Goal: Information Seeking & Learning: Learn about a topic

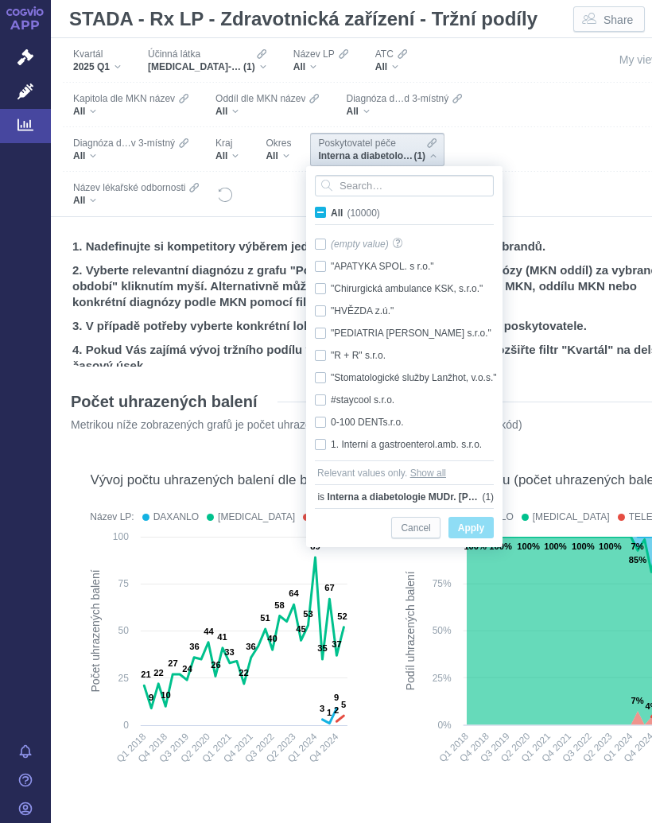
click at [314, 207] on label "All (10000)" at bounding box center [351, 212] width 76 height 16
click at [331, 207] on input "All (10000)" at bounding box center [336, 209] width 10 height 10
checkbox input "true"
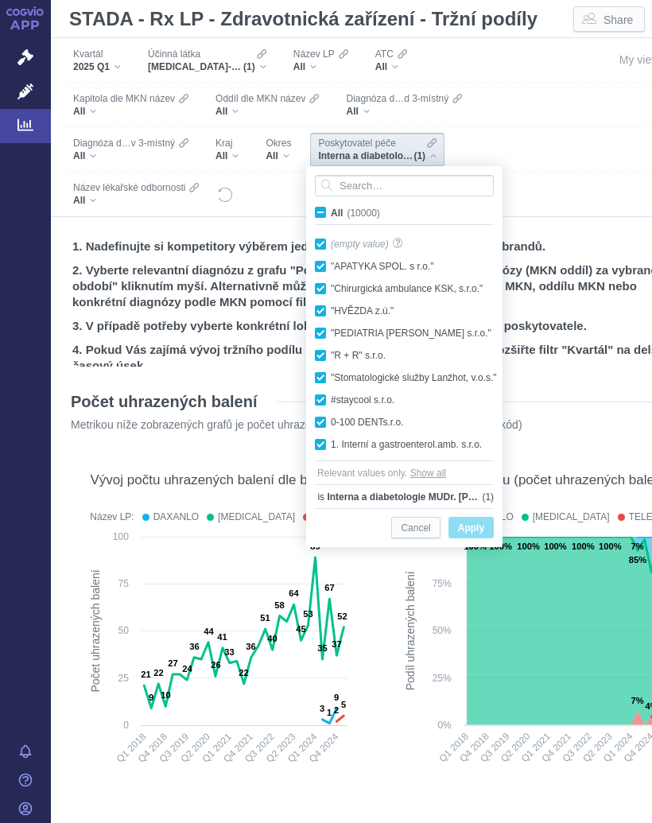
checkbox input "true"
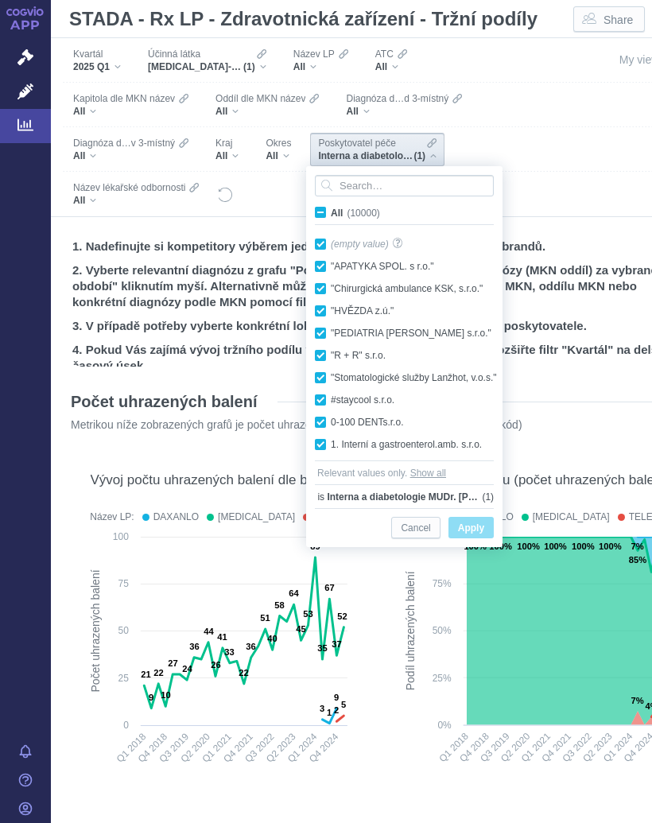
checkbox input "true"
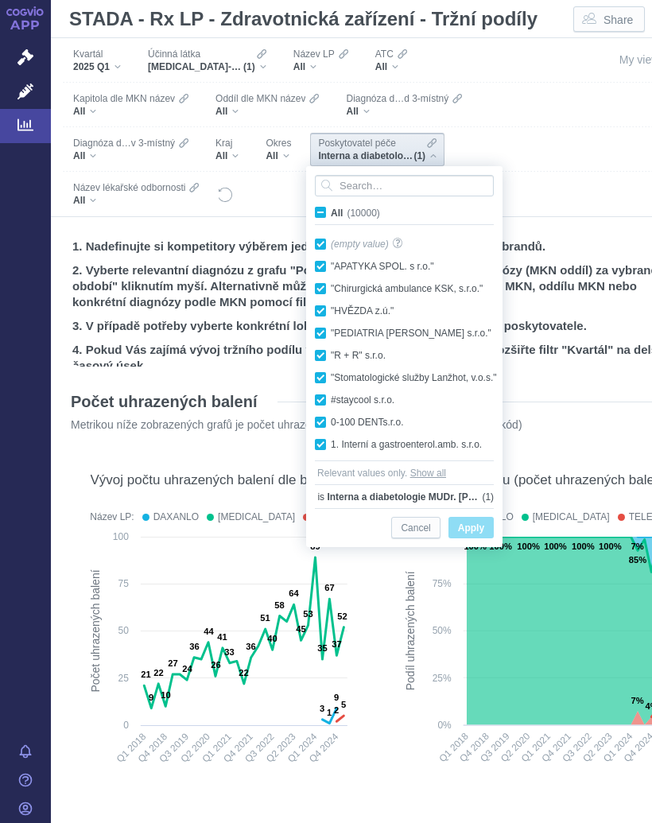
checkbox input "true"
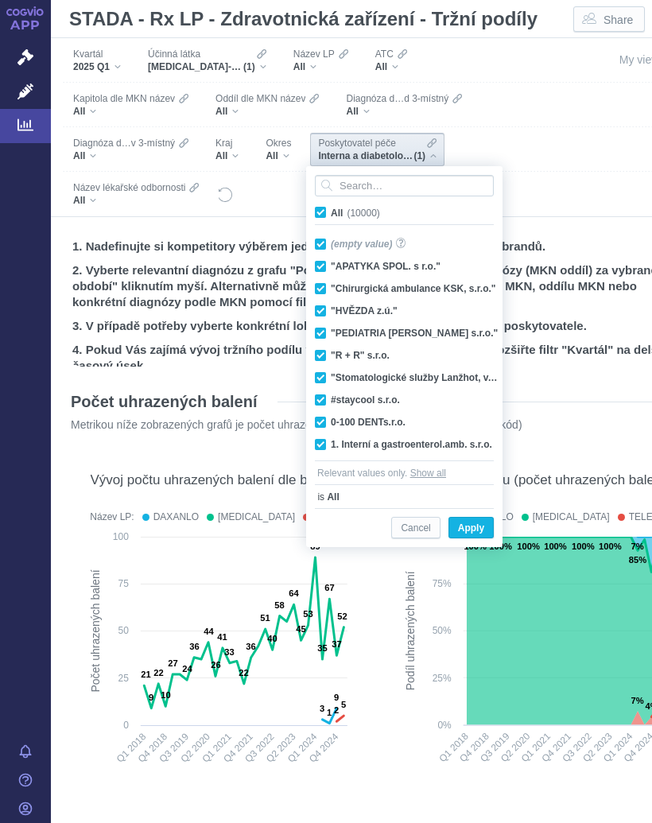
click at [331, 208] on span "All (10000)" at bounding box center [355, 213] width 49 height 11
click at [331, 208] on input "All (10000)" at bounding box center [336, 209] width 10 height 10
checkbox input "false"
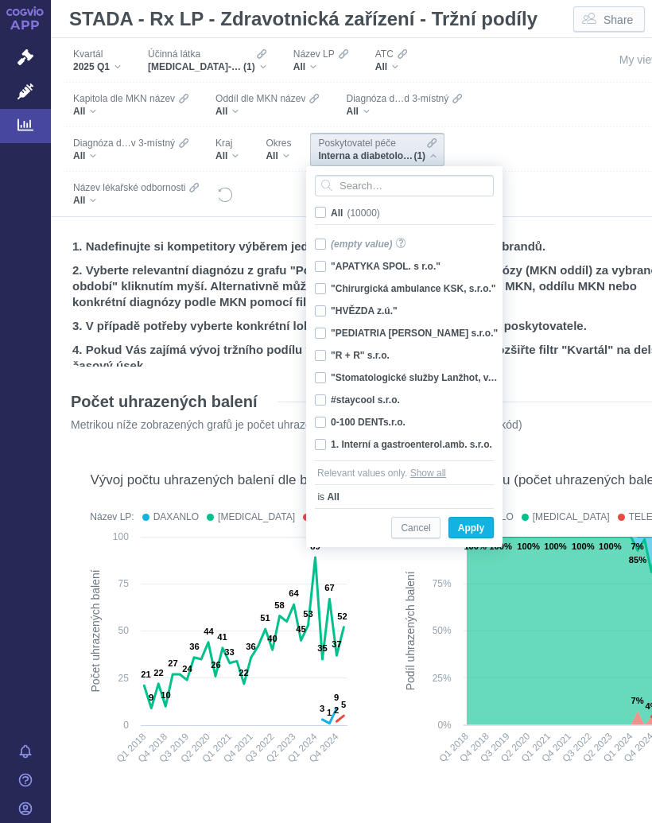
checkbox input "false"
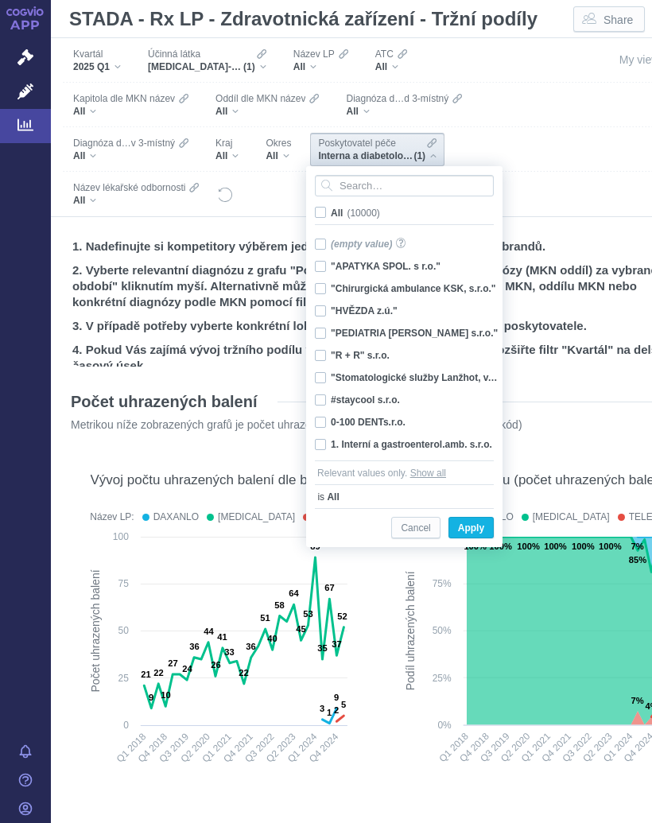
checkbox input "false"
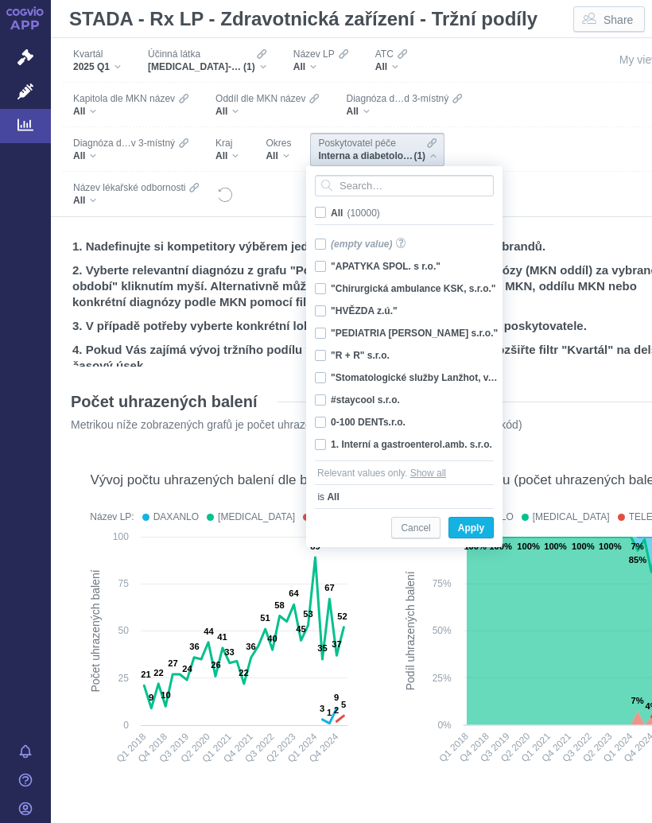
checkbox input "false"
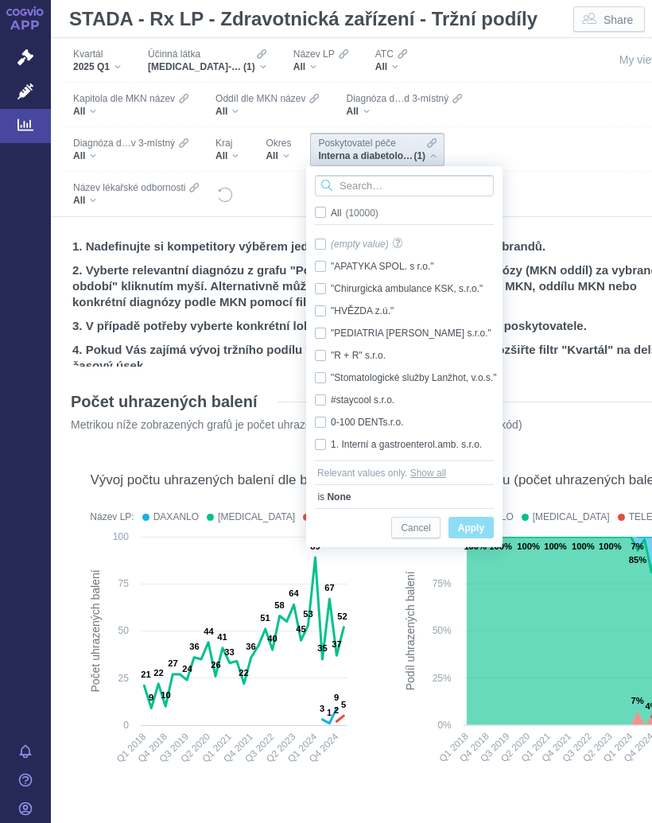
click at [374, 184] on input "Search attribute values" at bounding box center [404, 185] width 179 height 21
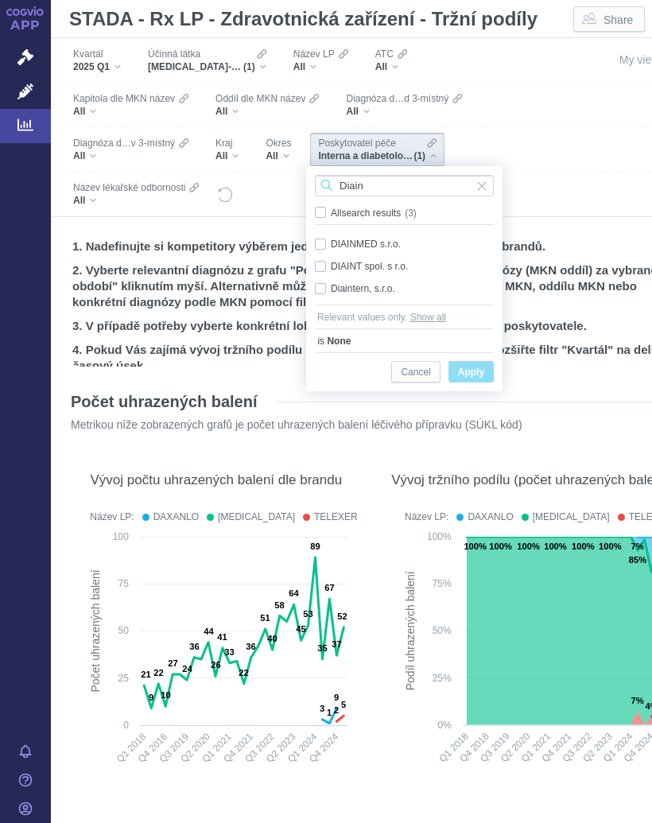
type input "Diain"
click at [385, 266] on div "DIAINT spol. s r.o. Only" at bounding box center [404, 266] width 195 height 22
checkbox input "true"
click at [476, 362] on button "Apply" at bounding box center [471, 371] width 45 height 21
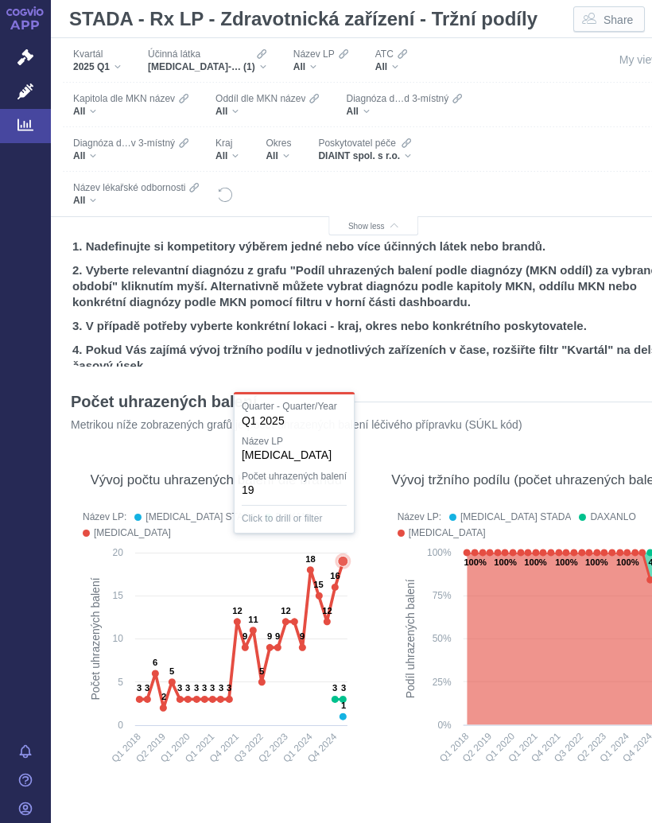
click at [338, 557] on icon at bounding box center [343, 561] width 10 height 10
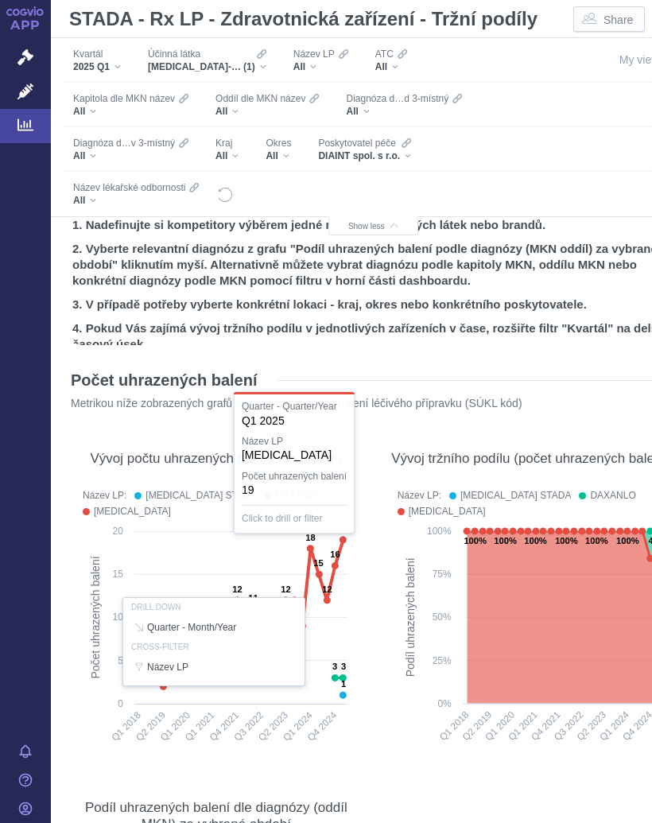
scroll to position [24, 0]
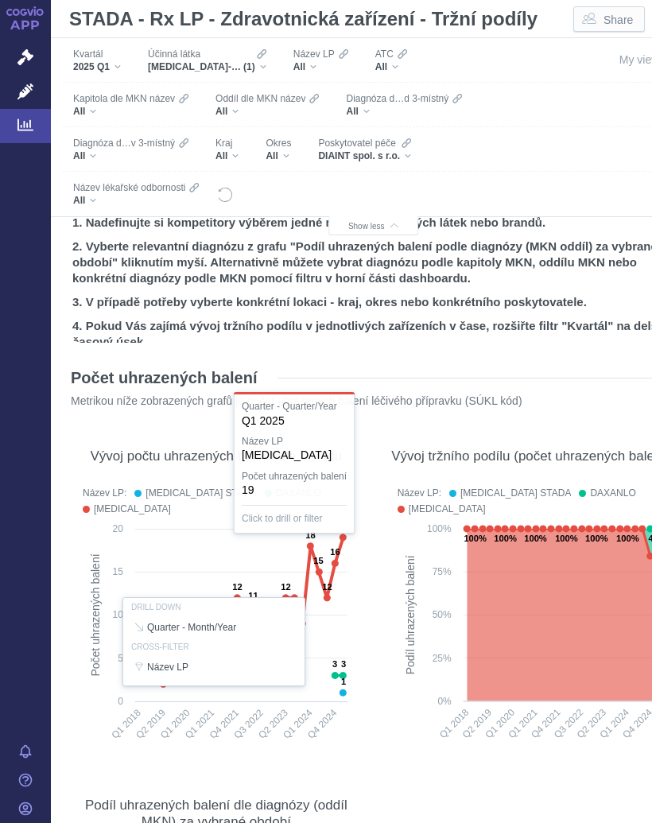
click at [263, 68] on div "[MEDICAL_DATA]-ETEXILÁT (1)" at bounding box center [207, 66] width 119 height 13
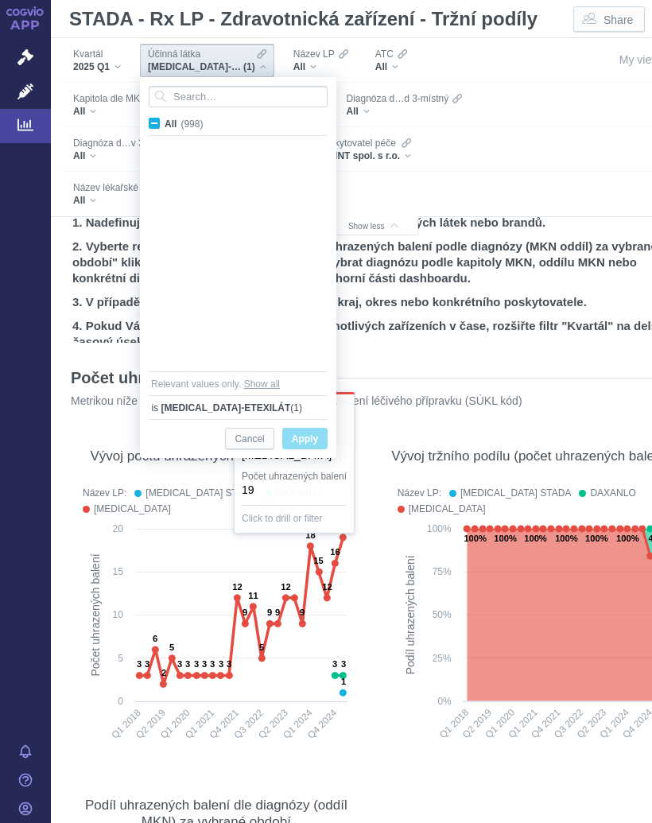
scroll to position [3797, 0]
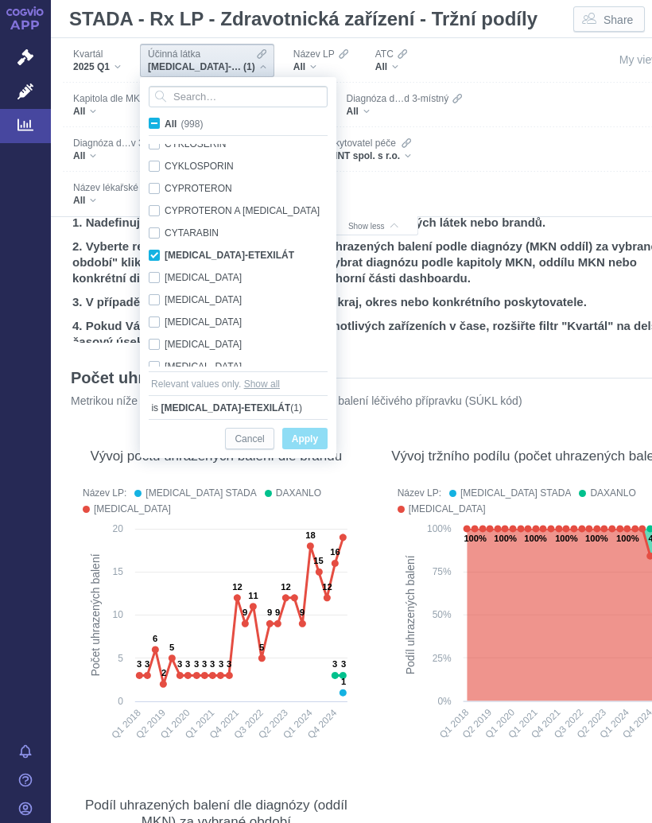
click at [148, 115] on label "All (998)" at bounding box center [178, 123] width 64 height 16
click at [165, 115] on input "All (998)" at bounding box center [170, 120] width 10 height 10
checkbox input "true"
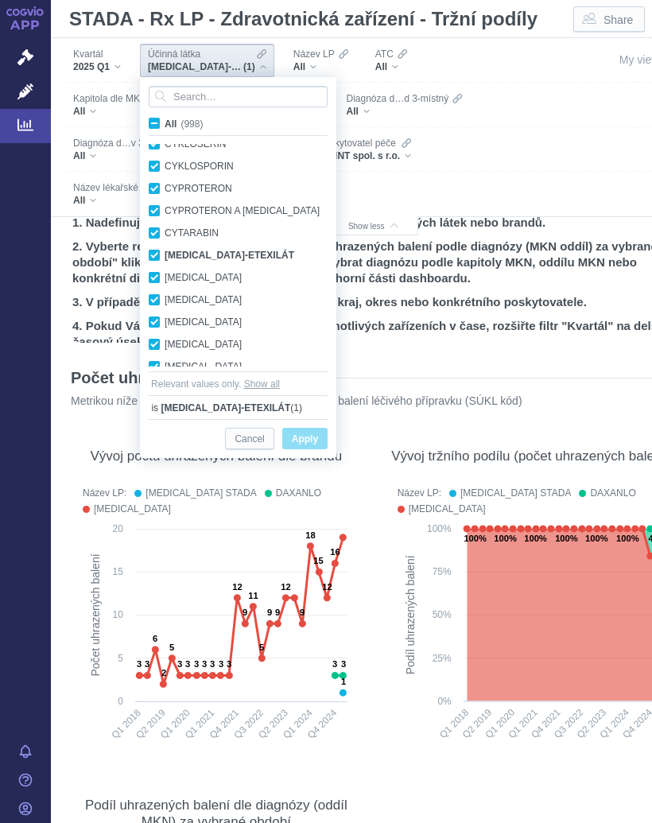
checkbox input "true"
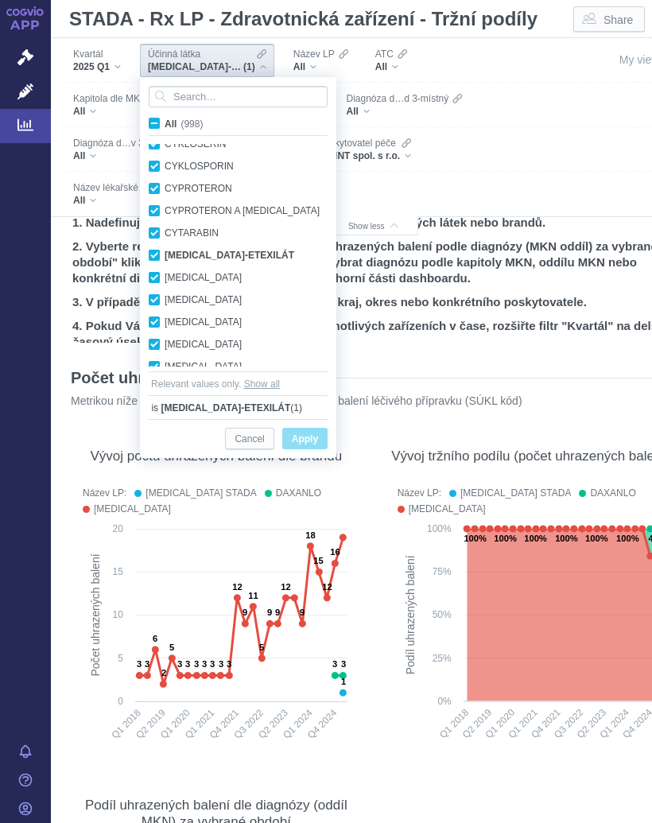
checkbox input "true"
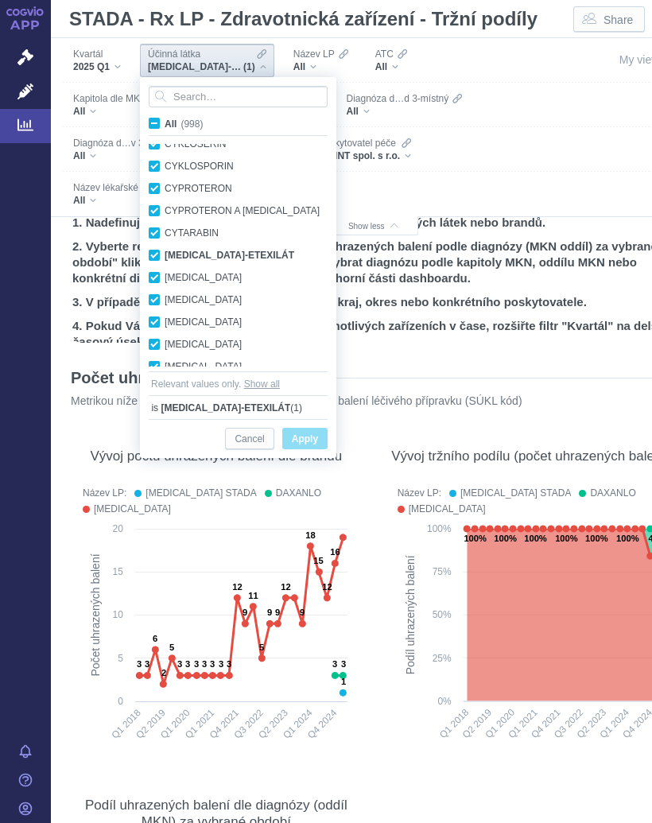
checkbox input "true"
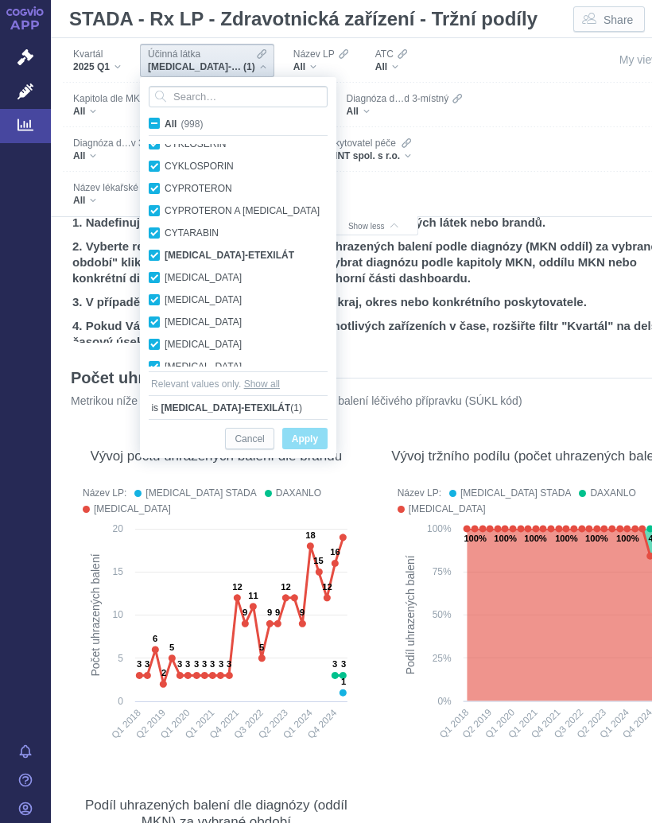
checkbox input "true"
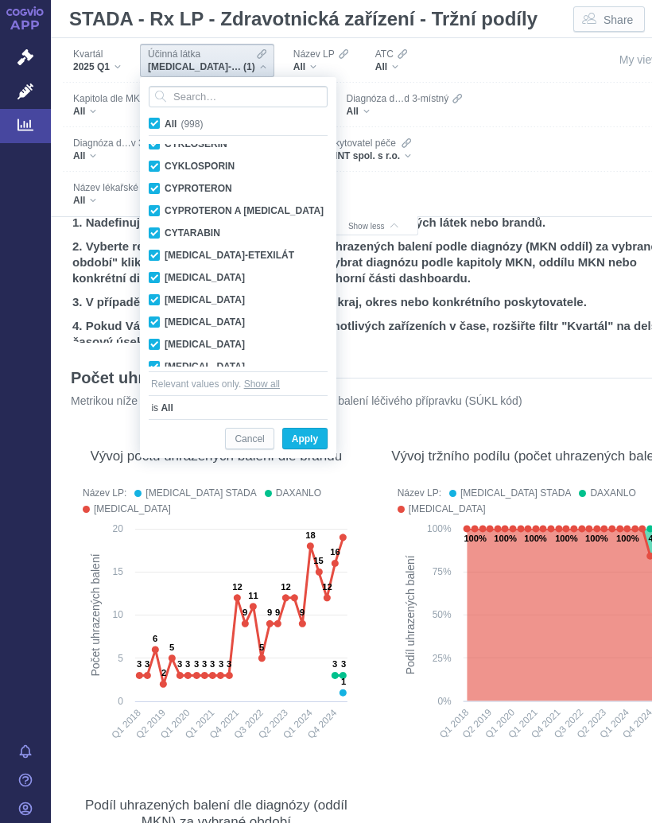
click at [167, 122] on input "All (998)" at bounding box center [170, 120] width 10 height 10
checkbox input "false"
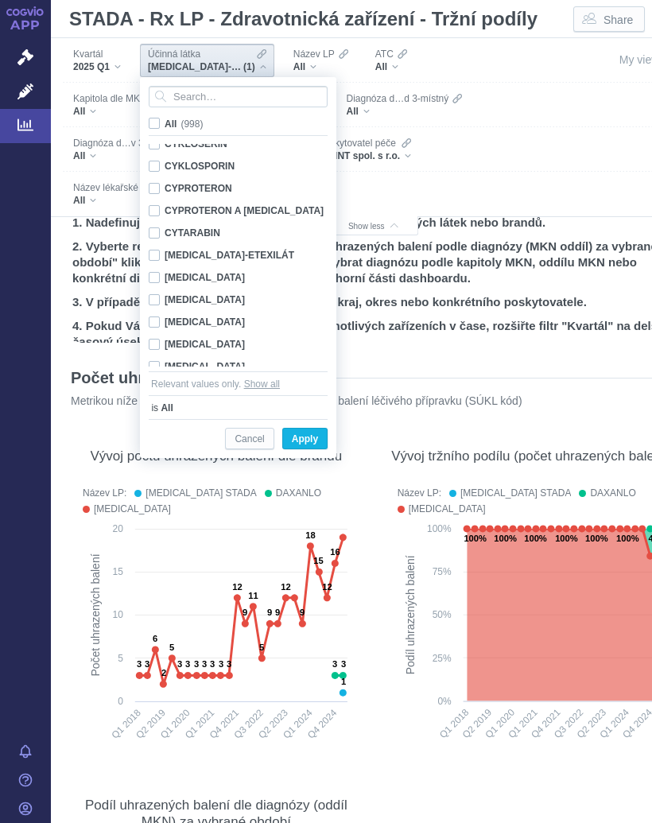
checkbox input "false"
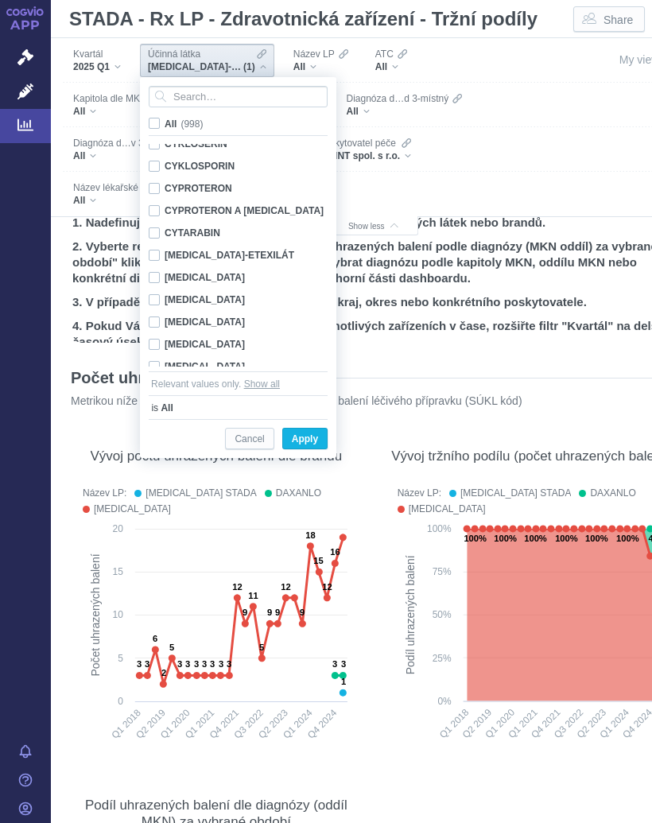
checkbox input "false"
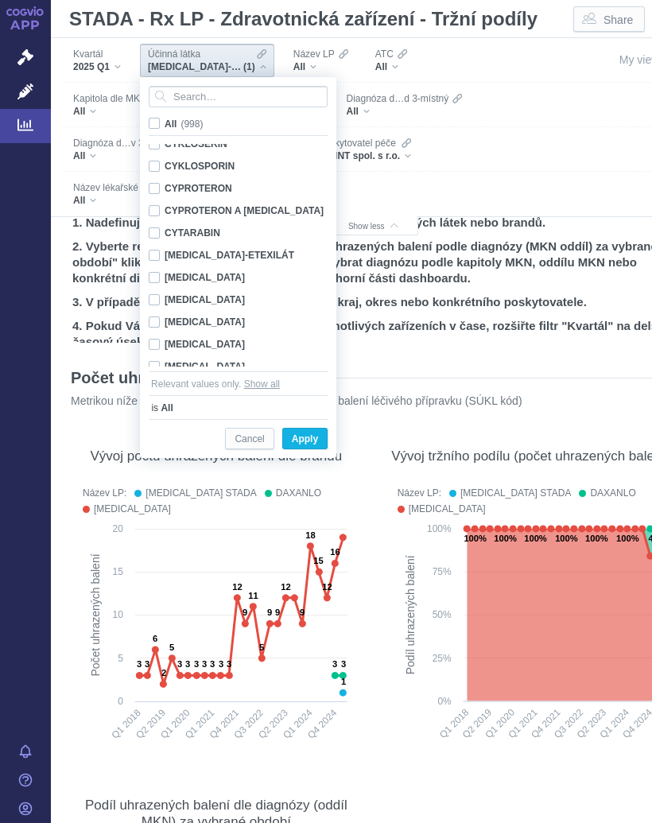
checkbox input "false"
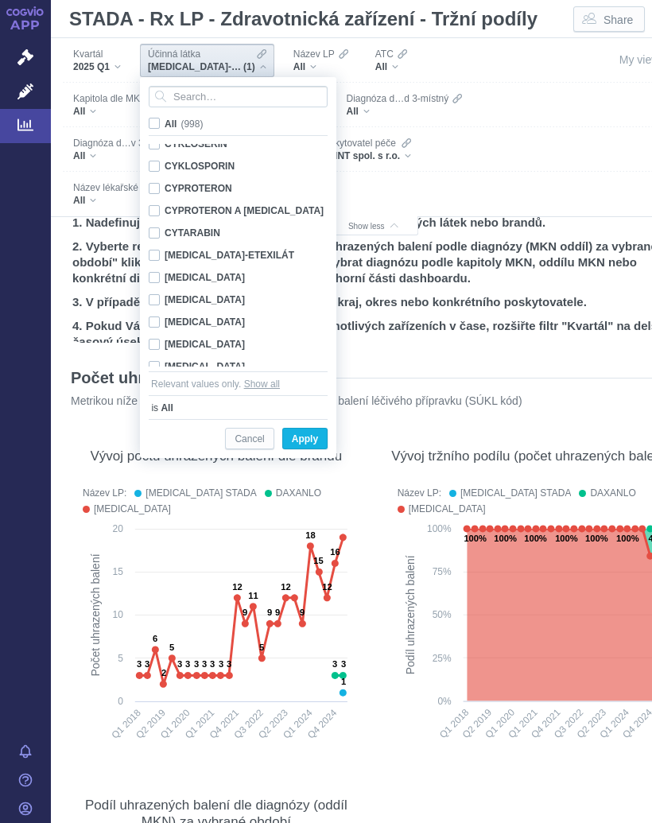
checkbox input "false"
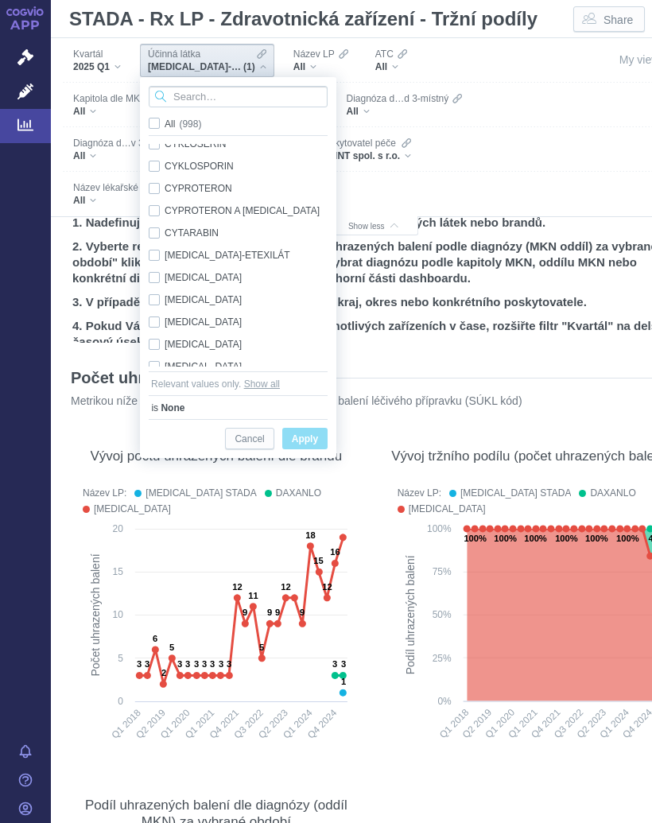
click at [218, 97] on input "Search attribute values" at bounding box center [238, 96] width 179 height 21
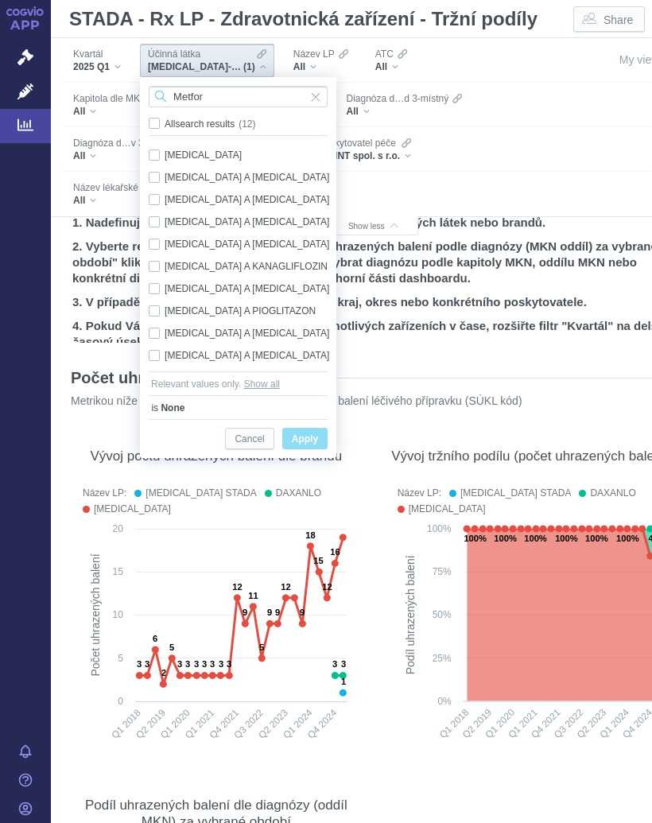
type input "Metfor"
click at [194, 149] on div "[MEDICAL_DATA] Only" at bounding box center [241, 155] width 200 height 22
checkbox input "true"
click at [318, 439] on span "Apply" at bounding box center [305, 440] width 26 height 20
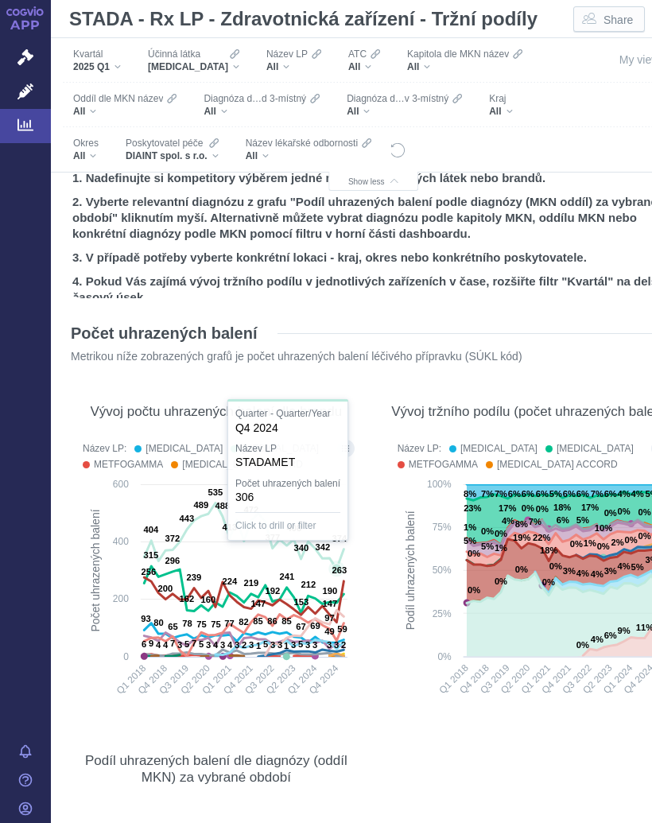
click at [337, 543] on text "374" at bounding box center [339, 539] width 15 height 10
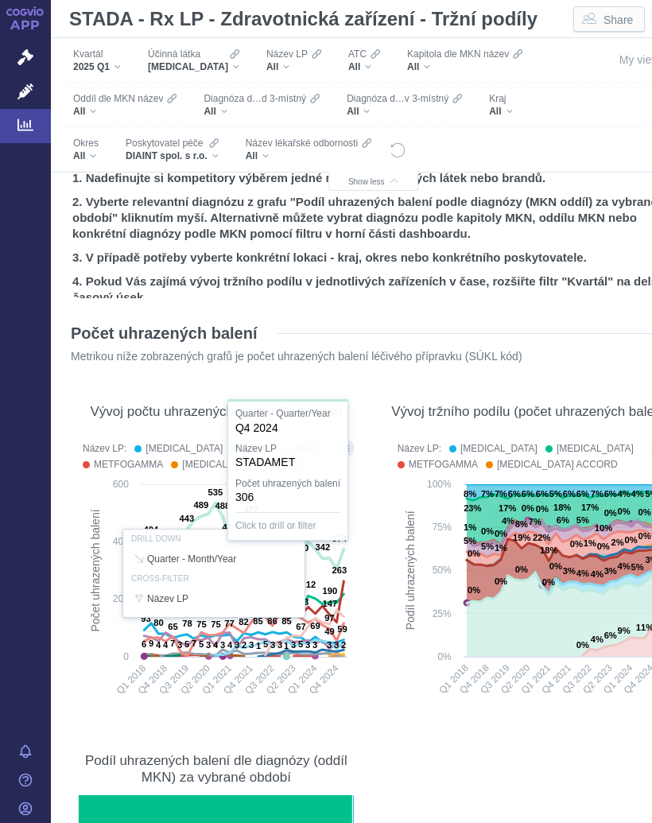
click at [338, 574] on div at bounding box center [216, 574] width 283 height 274
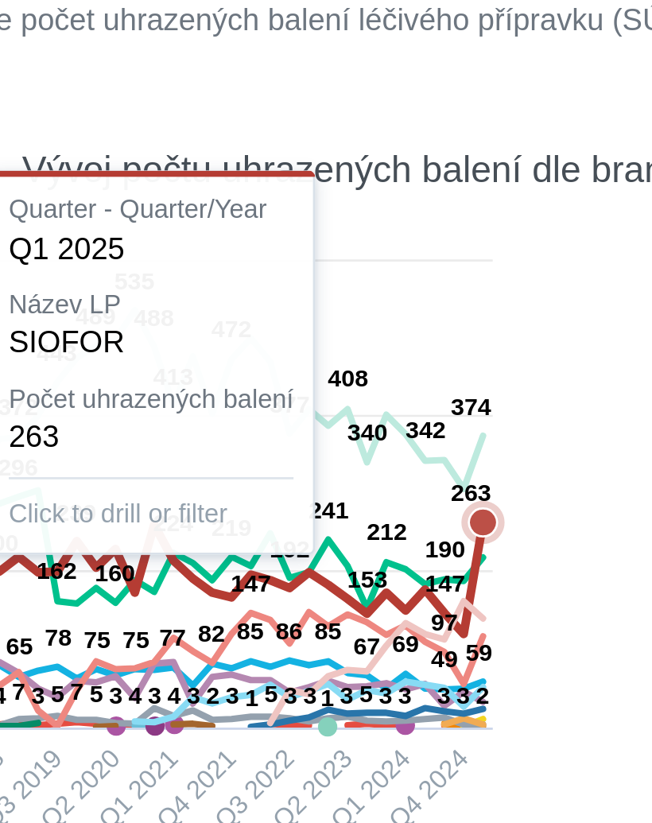
click at [341, 577] on text "86" at bounding box center [346, 582] width 10 height 10
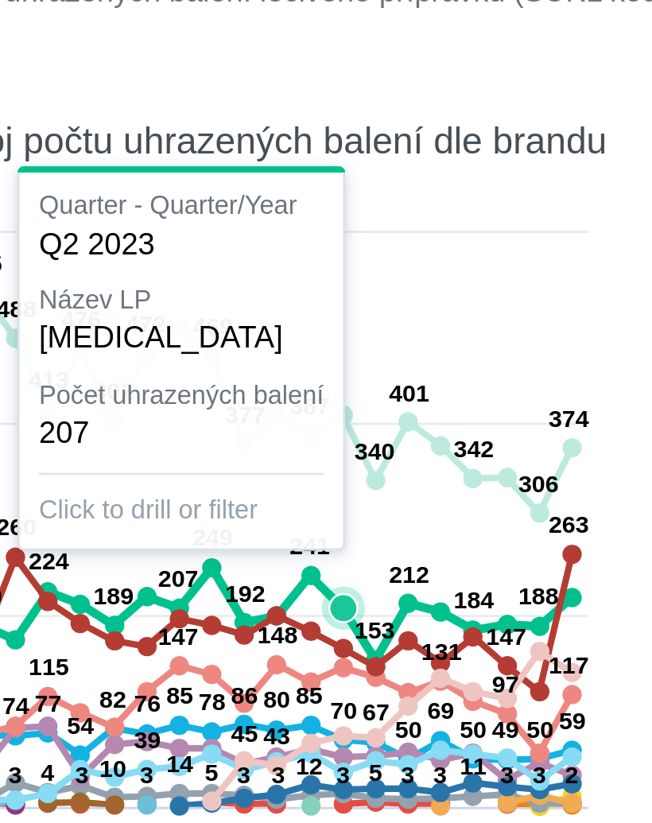
scroll to position [34, 36]
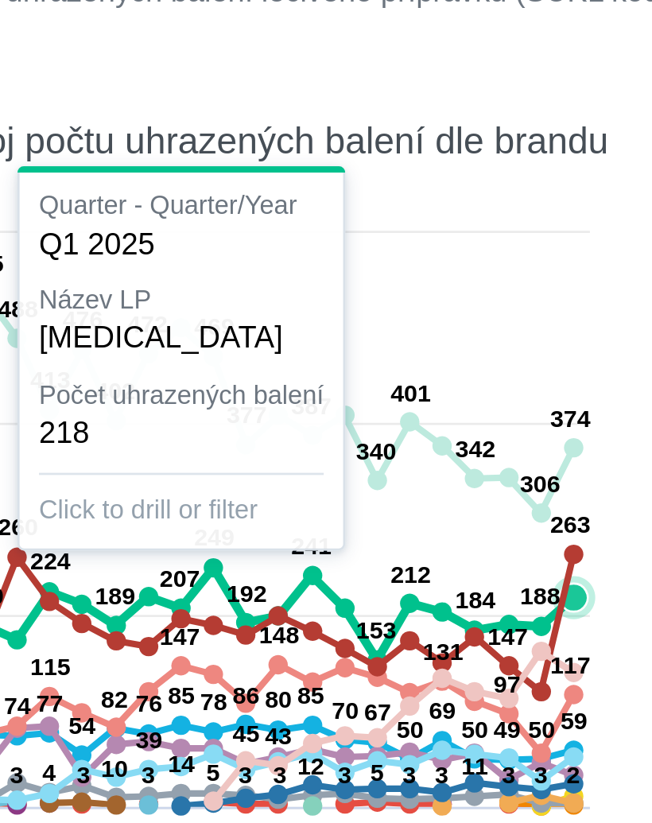
click at [208, 549] on icon at bounding box center [282, 576] width 338 height 55
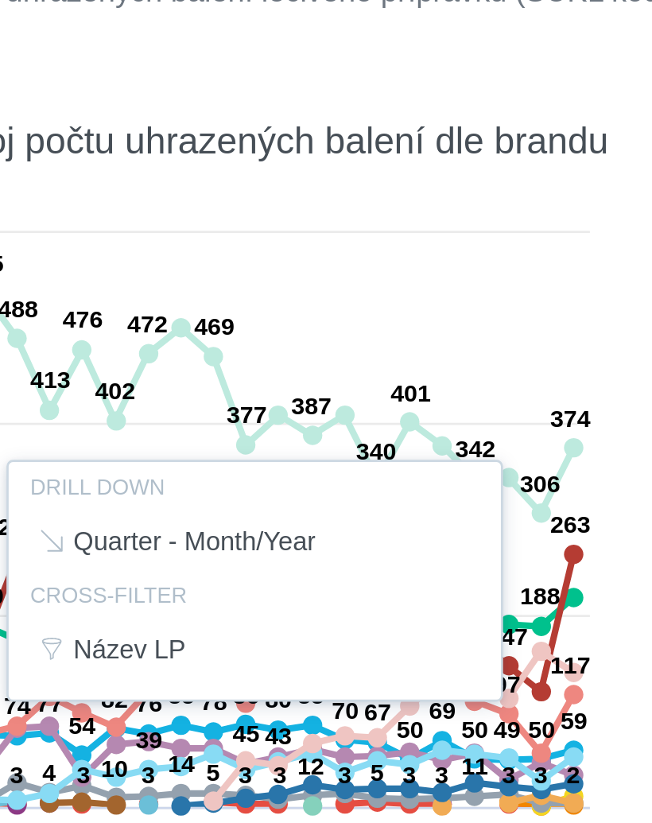
click at [209, 426] on div at bounding box center [337, 563] width 597 height 274
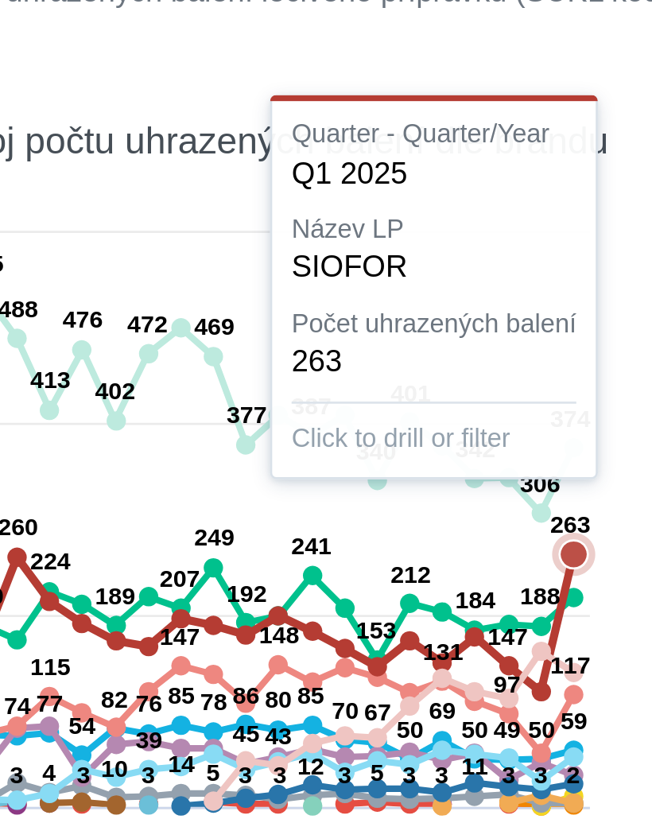
click at [204, 457] on icon at bounding box center [282, 497] width 338 height 81
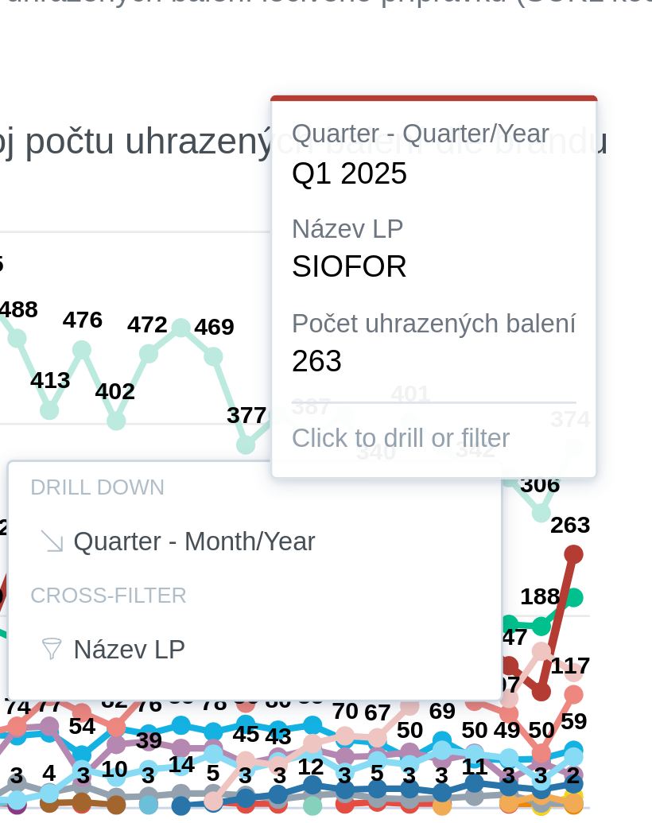
click at [226, 426] on div at bounding box center [337, 563] width 597 height 274
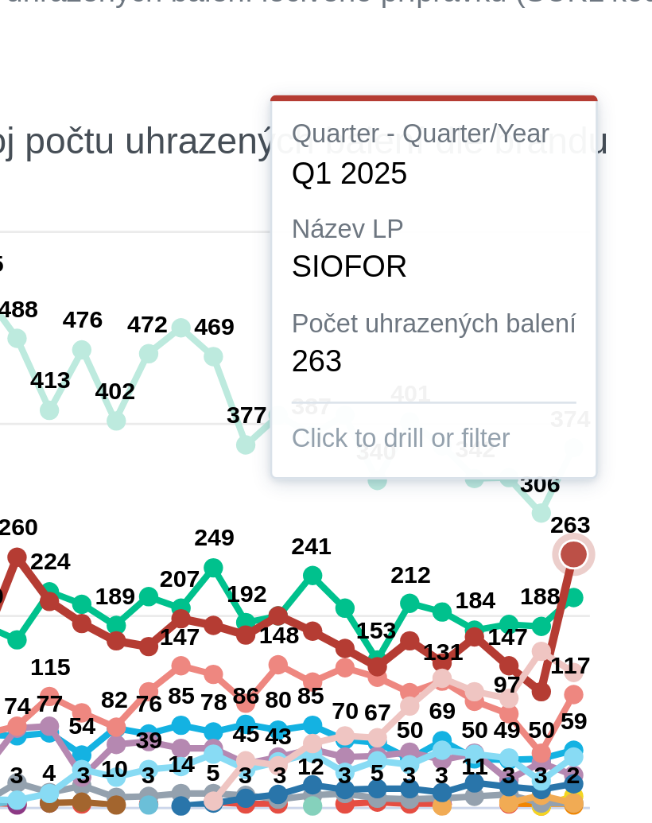
click at [208, 457] on icon at bounding box center [282, 497] width 338 height 81
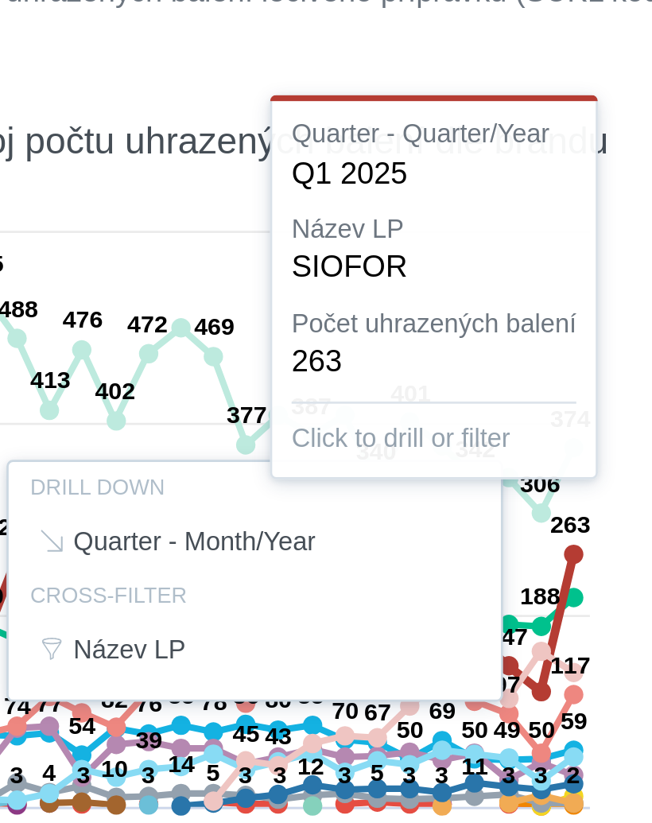
click at [222, 426] on div at bounding box center [337, 563] width 597 height 274
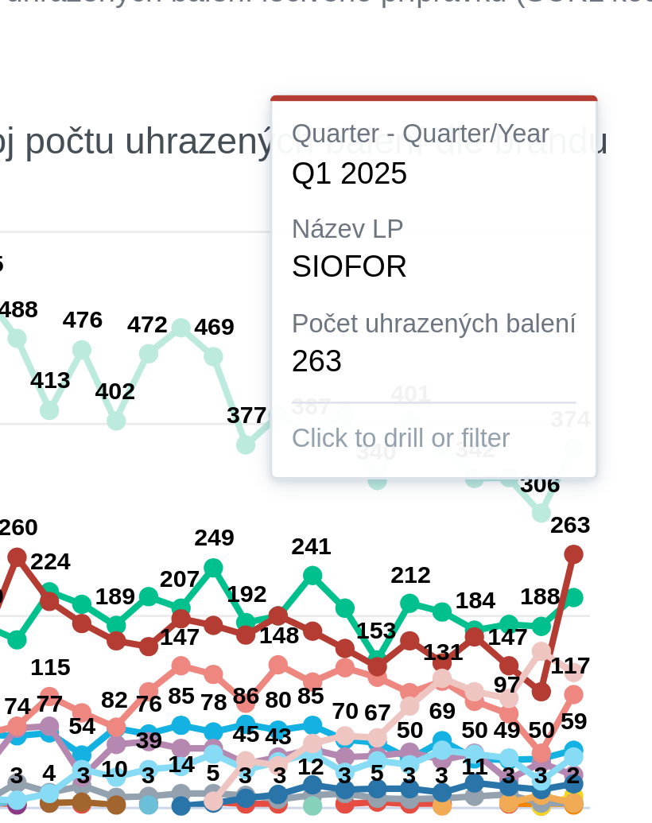
click at [221, 426] on rect at bounding box center [255, 563] width 422 height 274
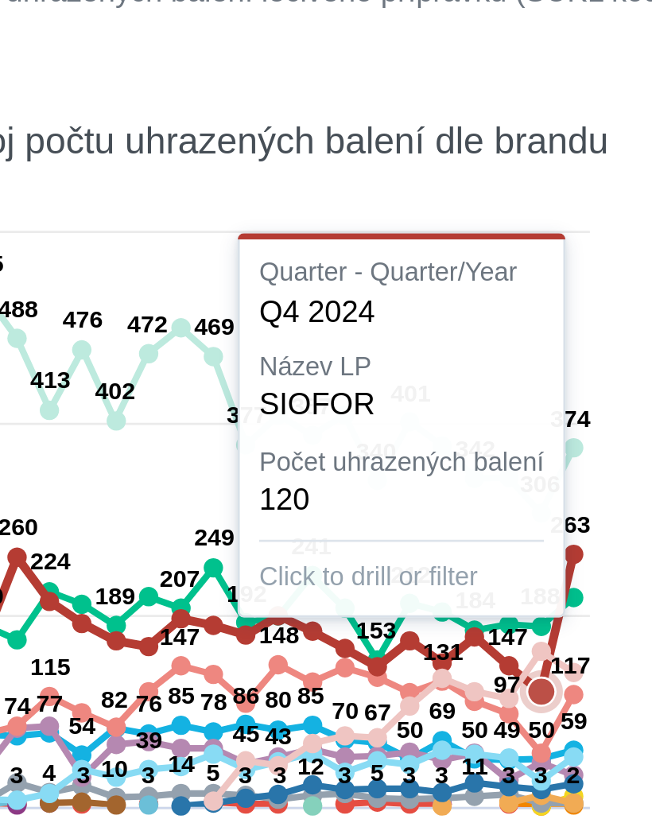
click at [318, 589] on icon at bounding box center [384, 616] width 133 height 55
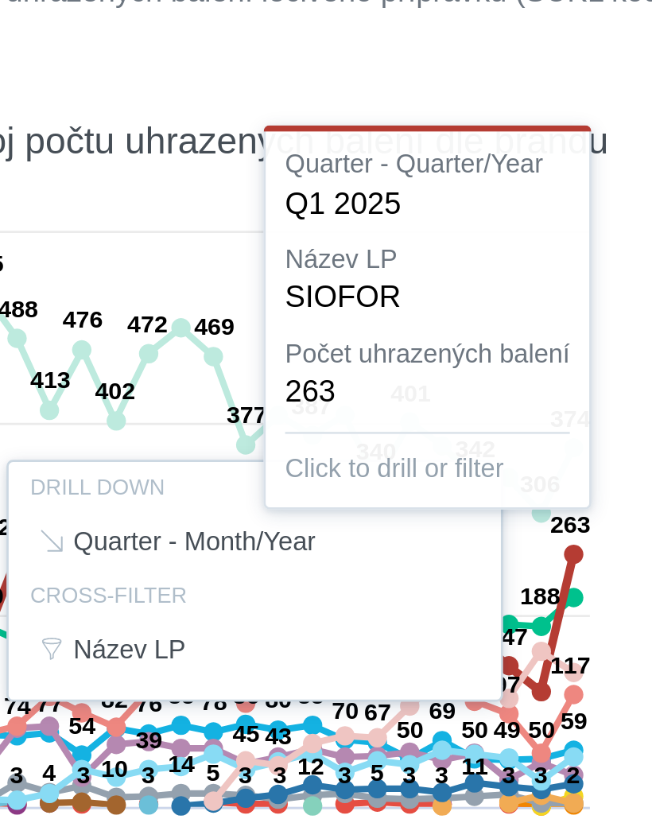
click at [209, 426] on div at bounding box center [337, 563] width 597 height 274
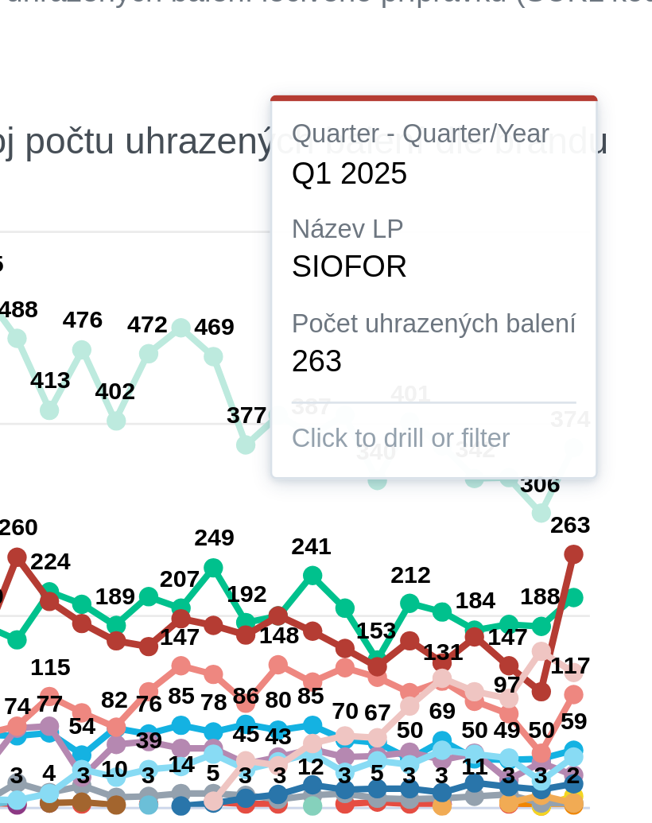
click at [221, 426] on rect at bounding box center [255, 563] width 422 height 274
click at [207, 457] on icon at bounding box center [282, 497] width 338 height 81
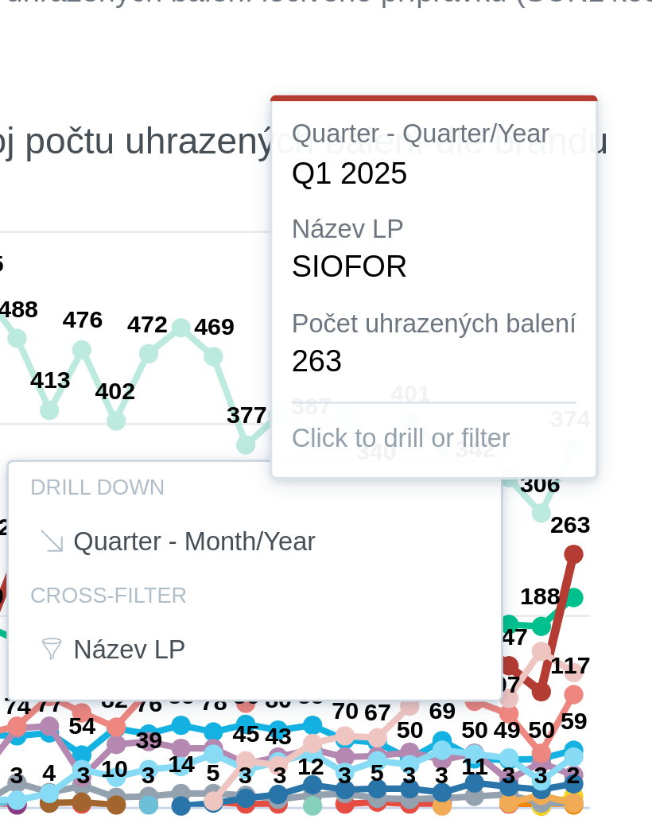
click at [197, 426] on div at bounding box center [337, 563] width 597 height 274
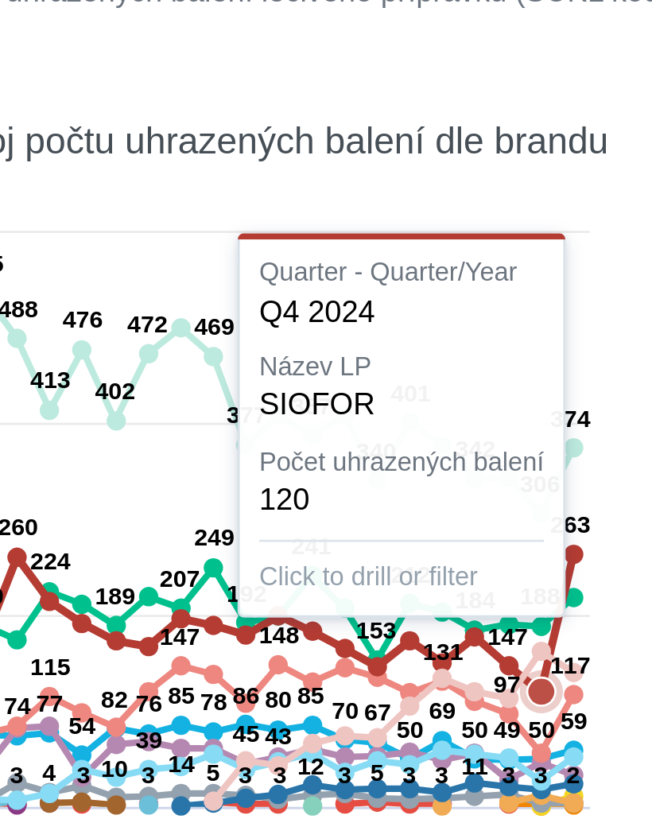
click at [318, 589] on icon at bounding box center [384, 616] width 133 height 55
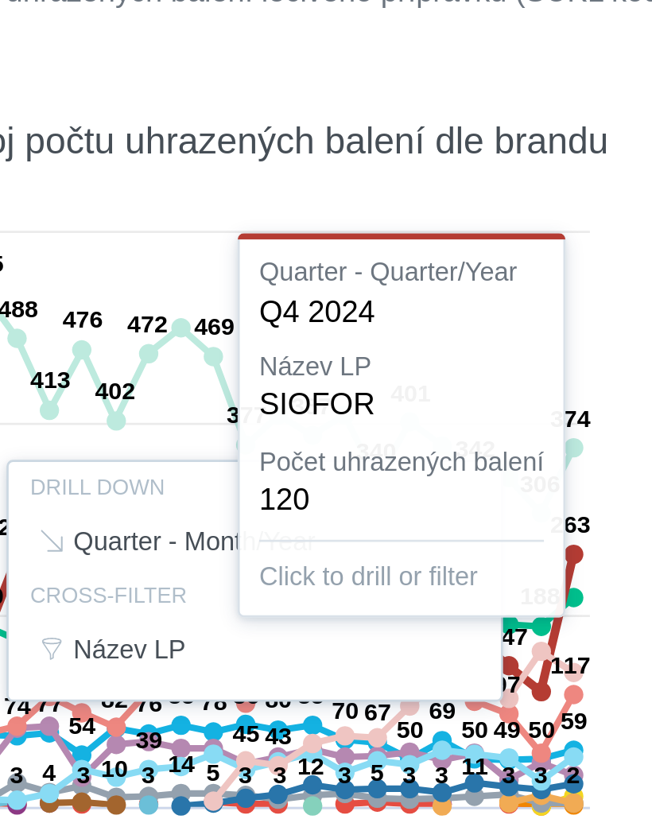
click at [219, 426] on div at bounding box center [337, 563] width 597 height 274
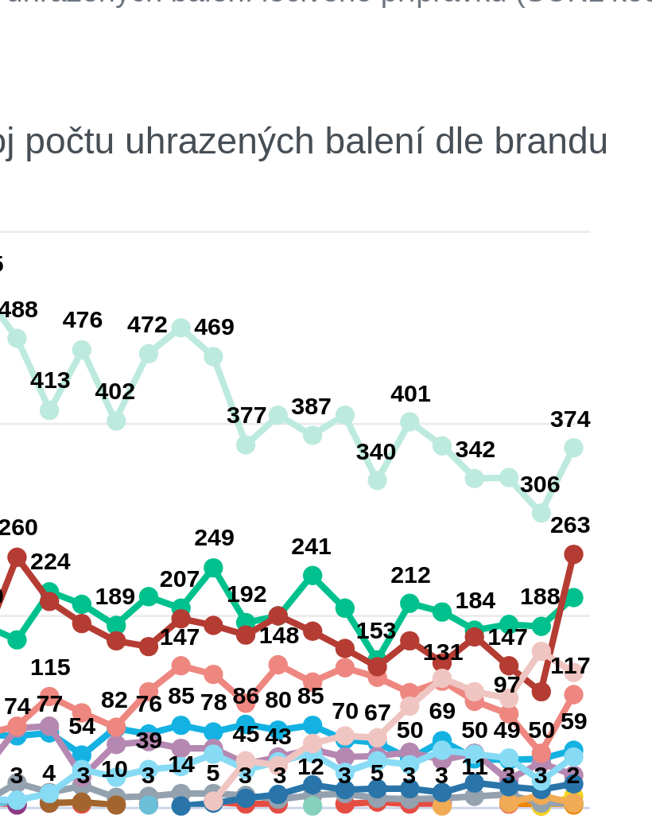
click at [219, 426] on rect at bounding box center [255, 563] width 422 height 274
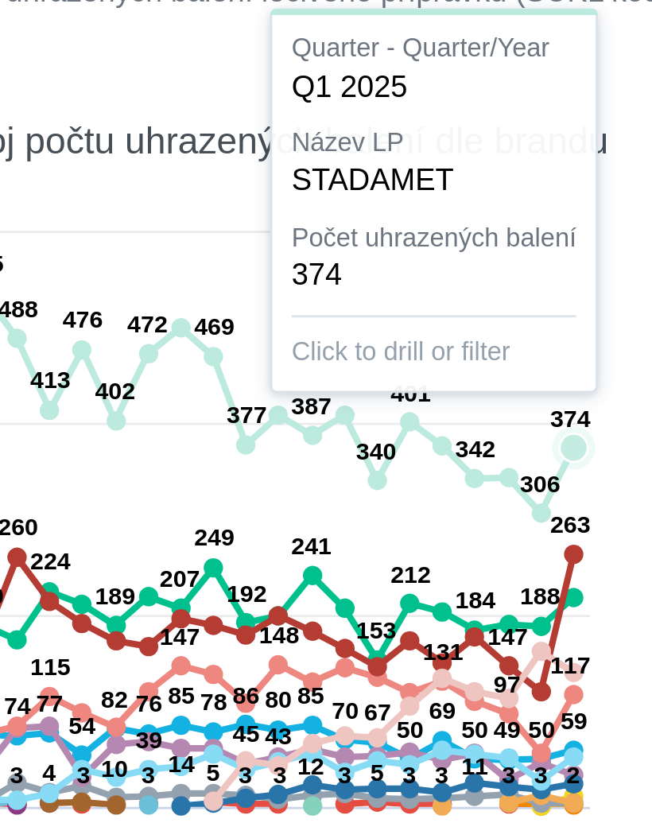
click at [446, 509] on icon at bounding box center [451, 514] width 10 height 10
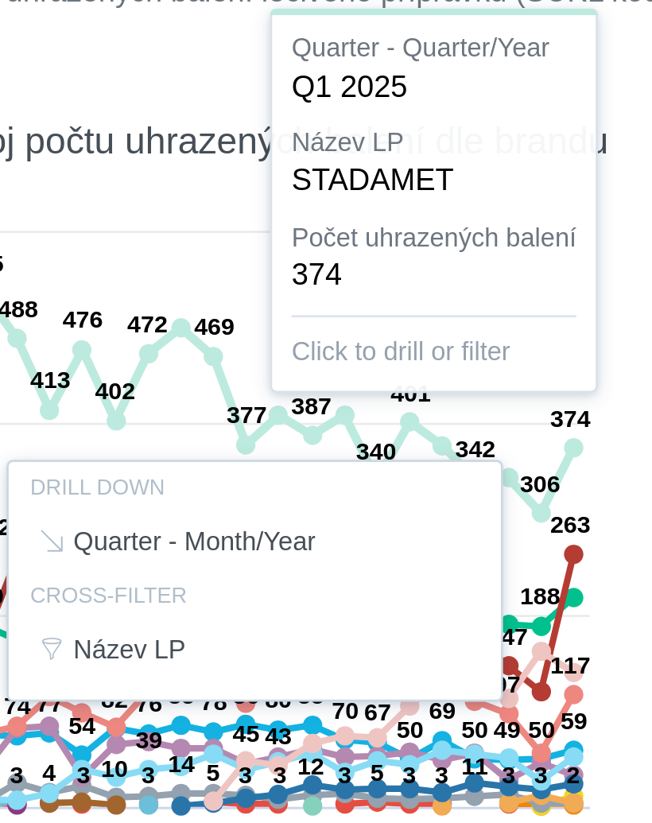
click at [208, 426] on div at bounding box center [337, 563] width 597 height 274
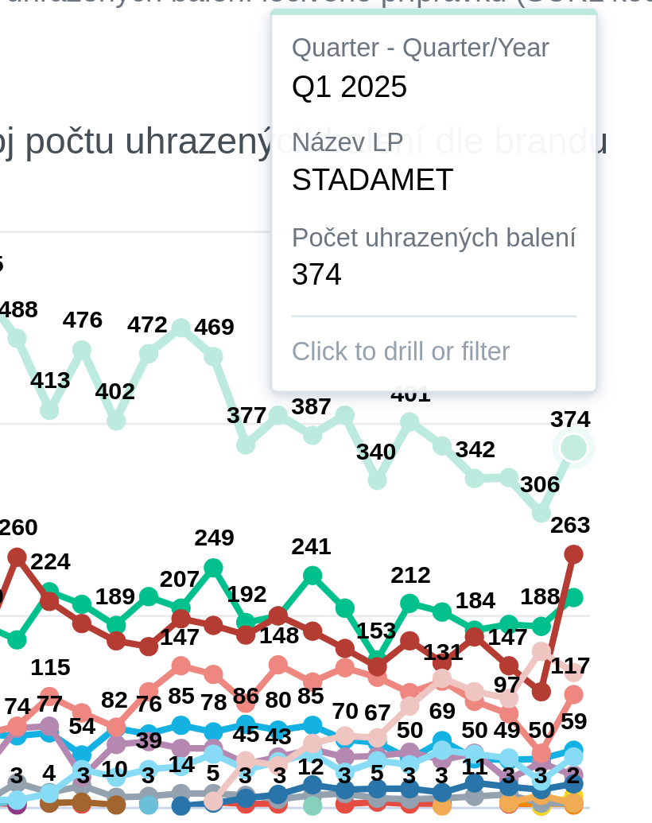
click at [446, 509] on icon at bounding box center [451, 514] width 10 height 10
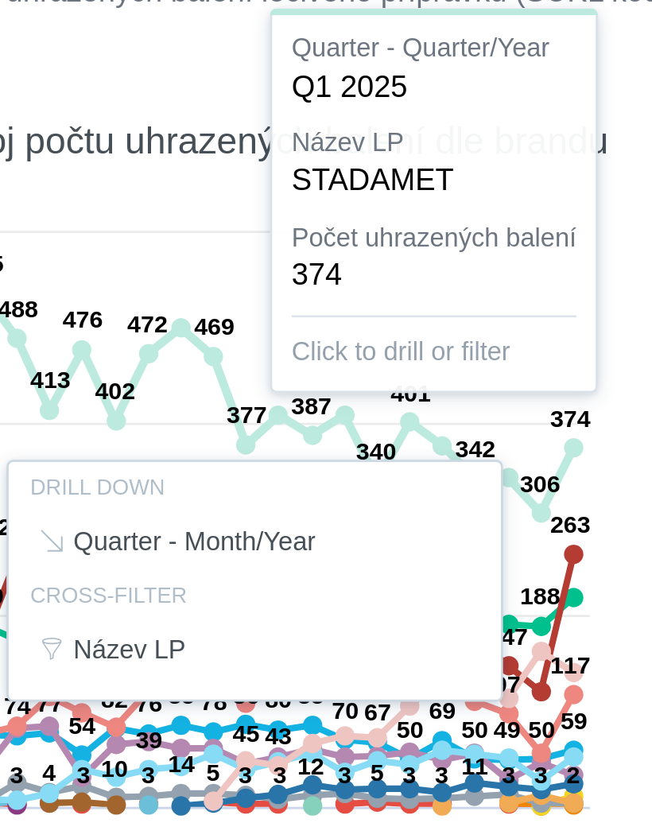
click at [216, 426] on div at bounding box center [337, 563] width 597 height 274
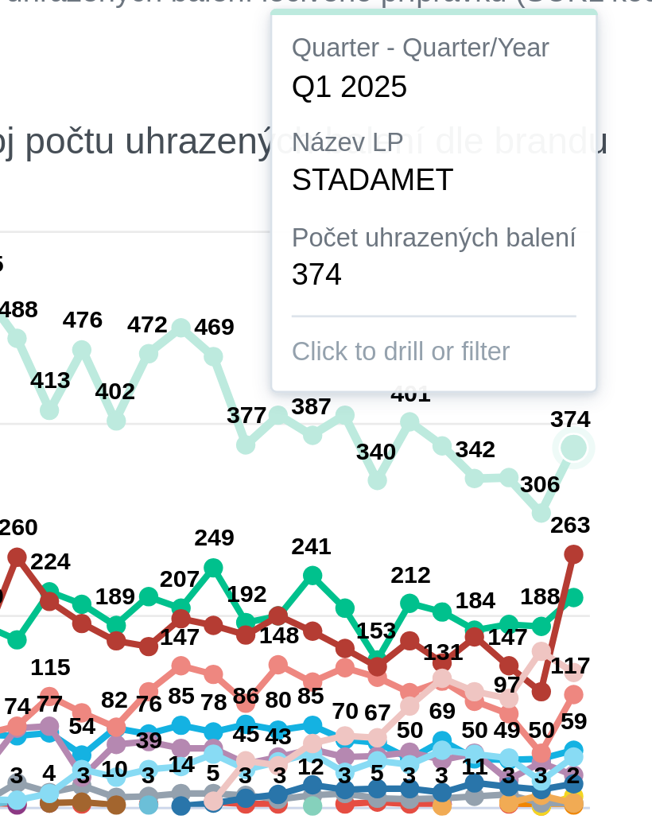
click at [446, 509] on icon at bounding box center [451, 514] width 10 height 10
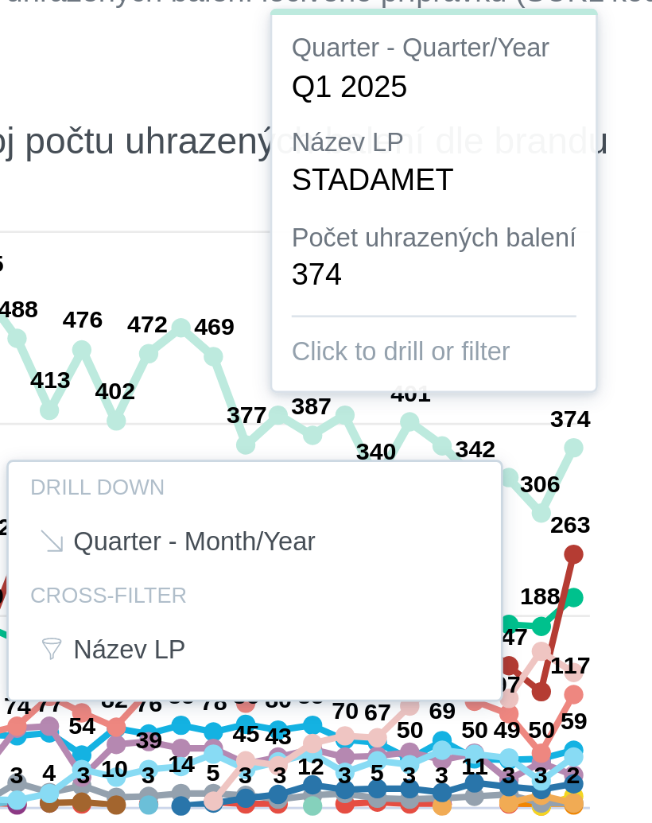
click at [211, 426] on div at bounding box center [337, 563] width 597 height 274
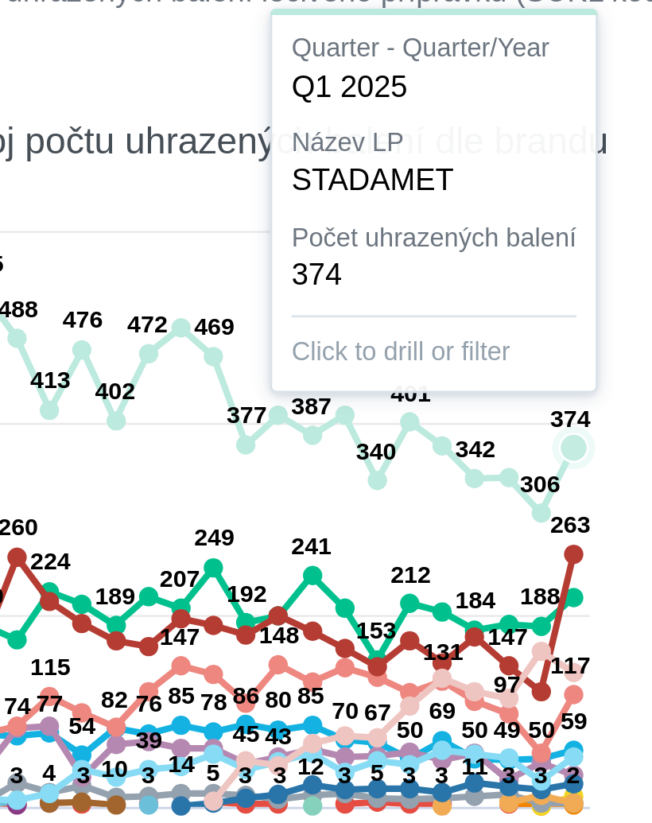
click at [446, 509] on icon at bounding box center [451, 514] width 10 height 10
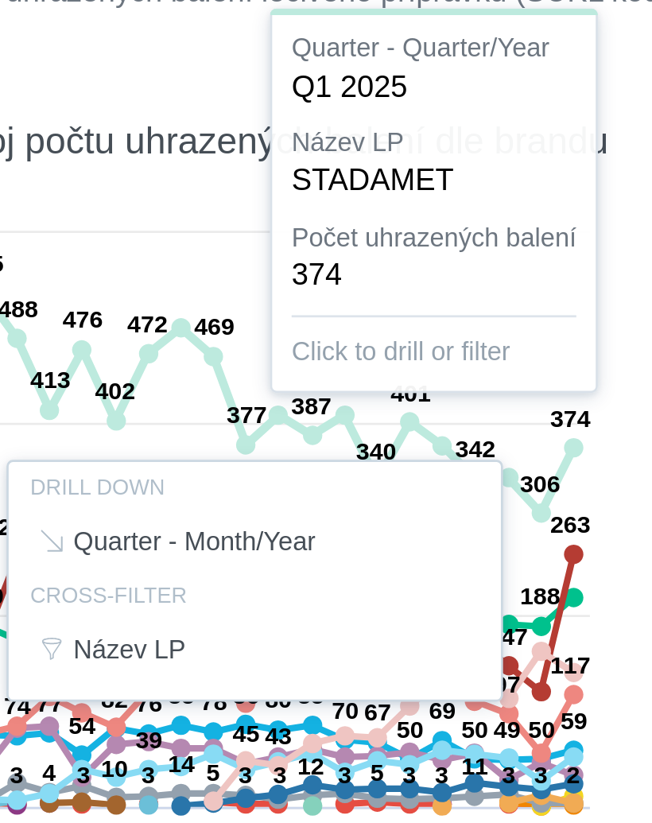
click at [204, 426] on div at bounding box center [337, 563] width 597 height 274
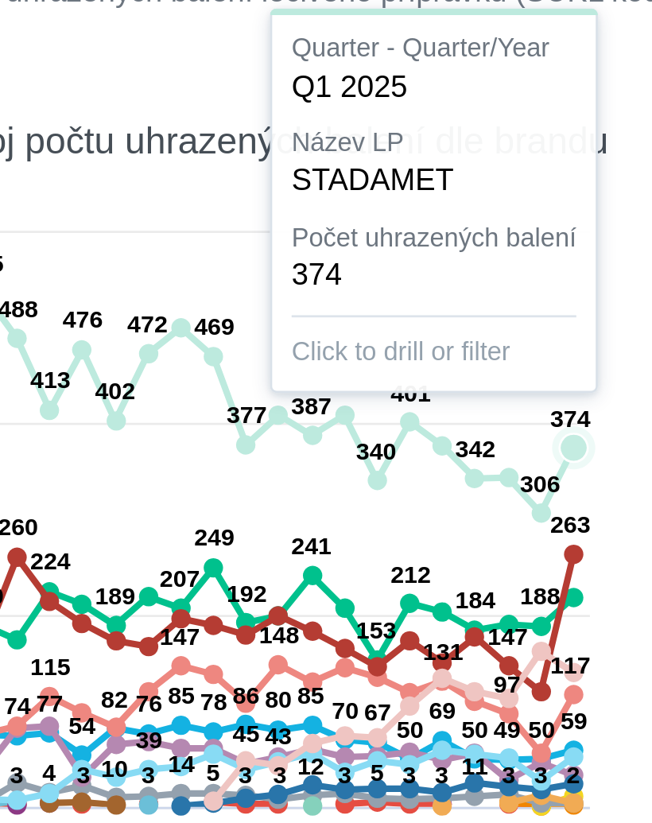
click at [443, 507] on icon at bounding box center [451, 515] width 16 height 16
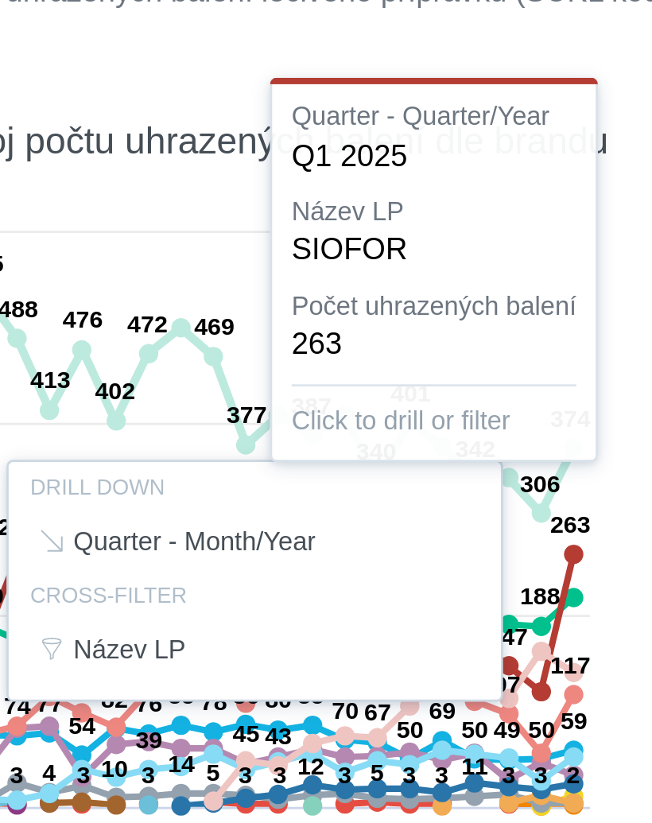
click at [212, 426] on div at bounding box center [337, 563] width 597 height 274
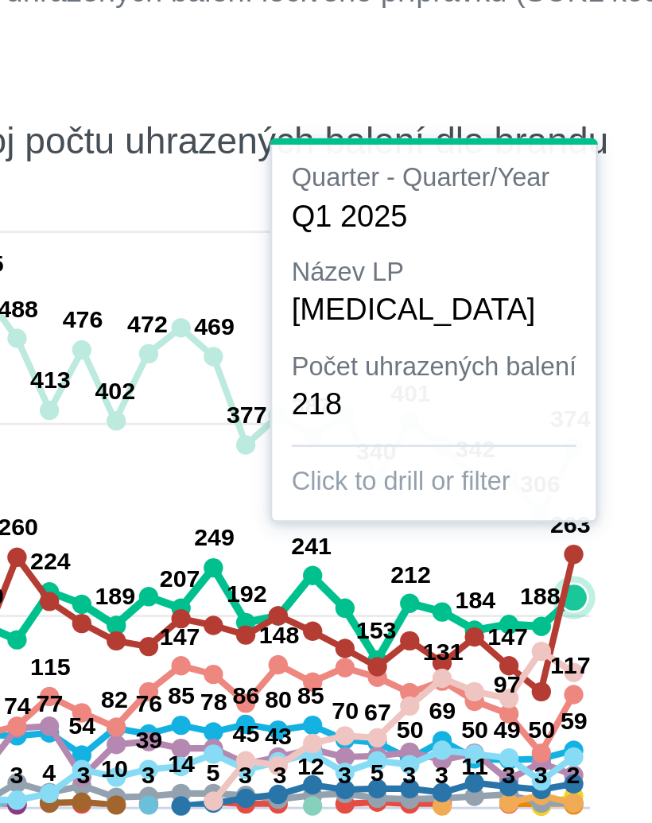
click at [211, 549] on icon at bounding box center [282, 576] width 338 height 55
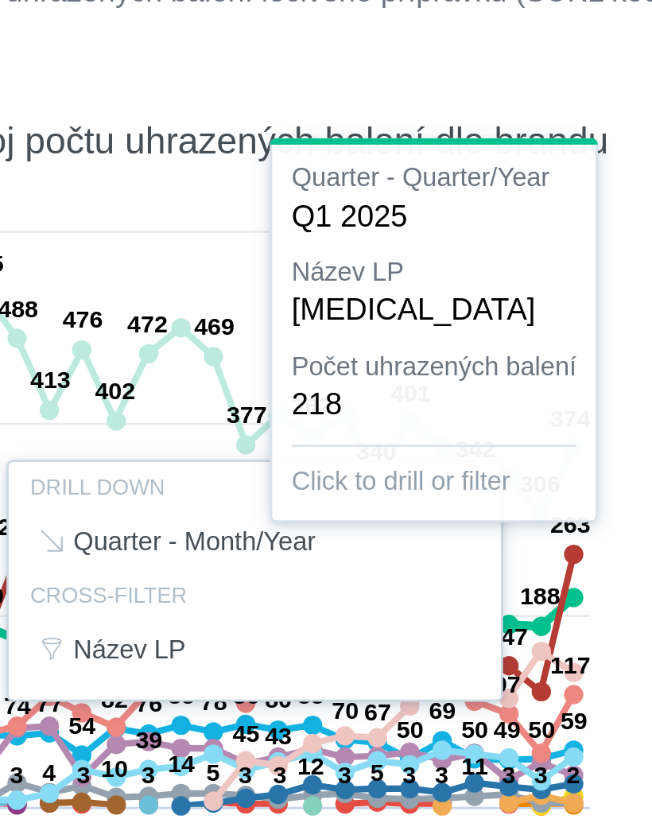
click at [210, 426] on div at bounding box center [337, 563] width 597 height 274
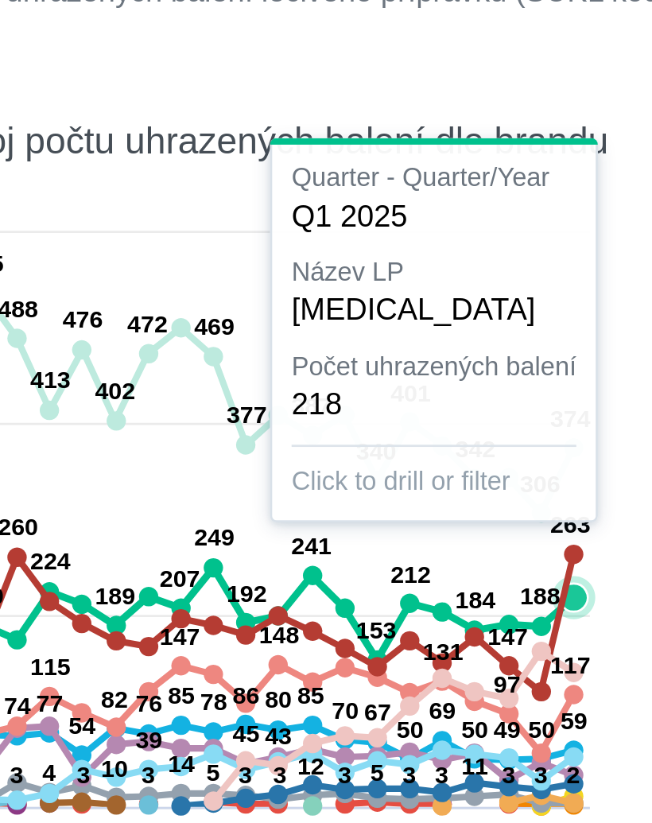
click at [208, 549] on icon at bounding box center [282, 576] width 338 height 55
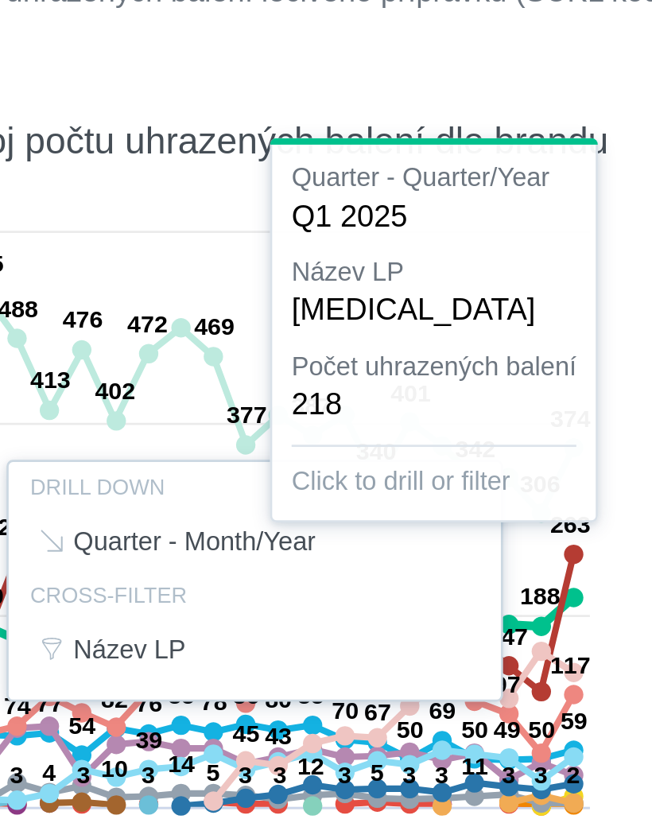
click at [224, 426] on div at bounding box center [337, 563] width 597 height 274
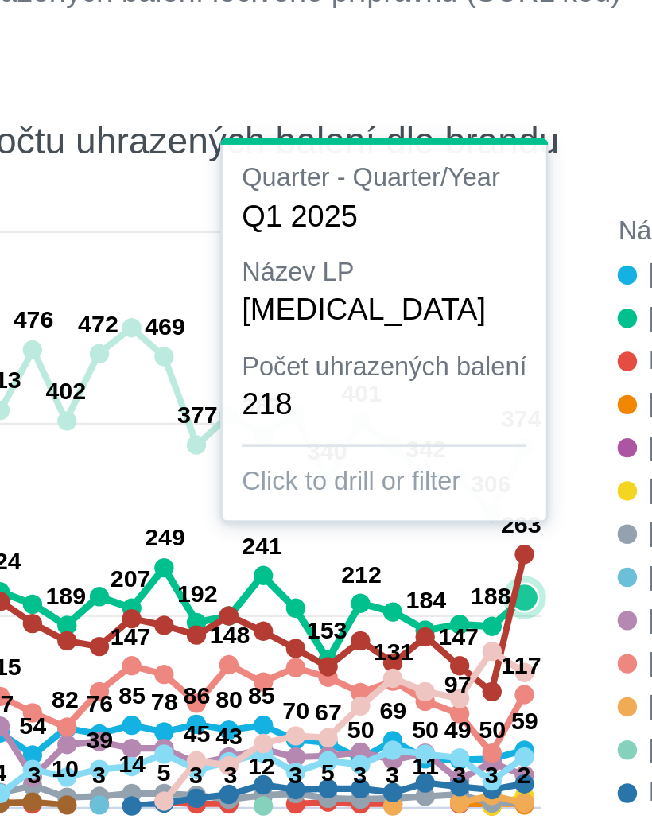
click at [192, 549] on icon at bounding box center [282, 576] width 338 height 55
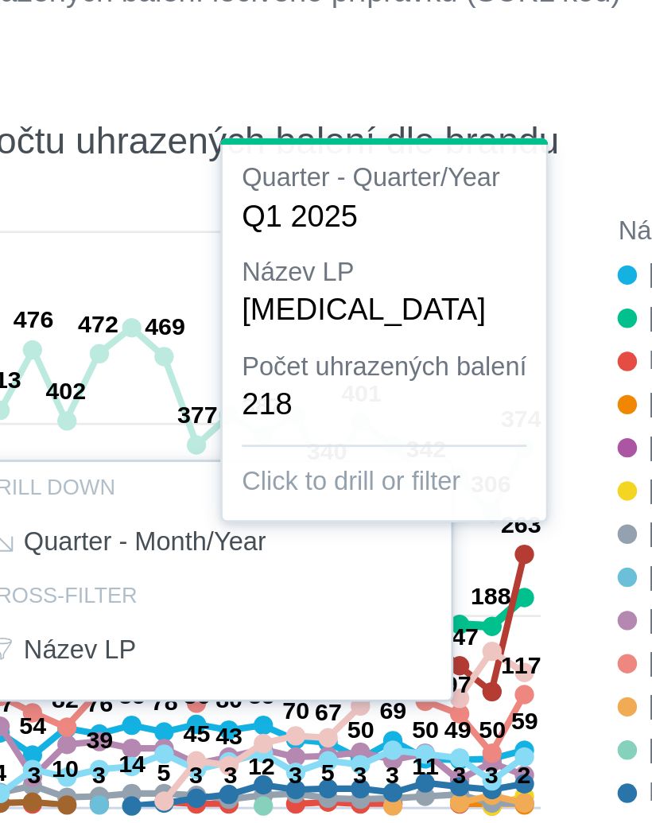
click at [190, 426] on div at bounding box center [337, 563] width 597 height 274
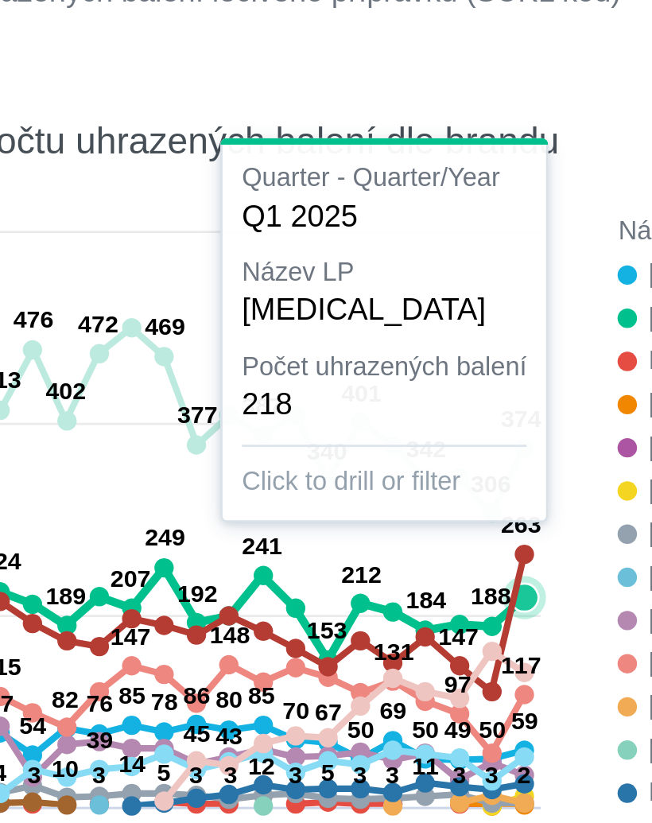
click at [190, 549] on icon at bounding box center [282, 576] width 338 height 55
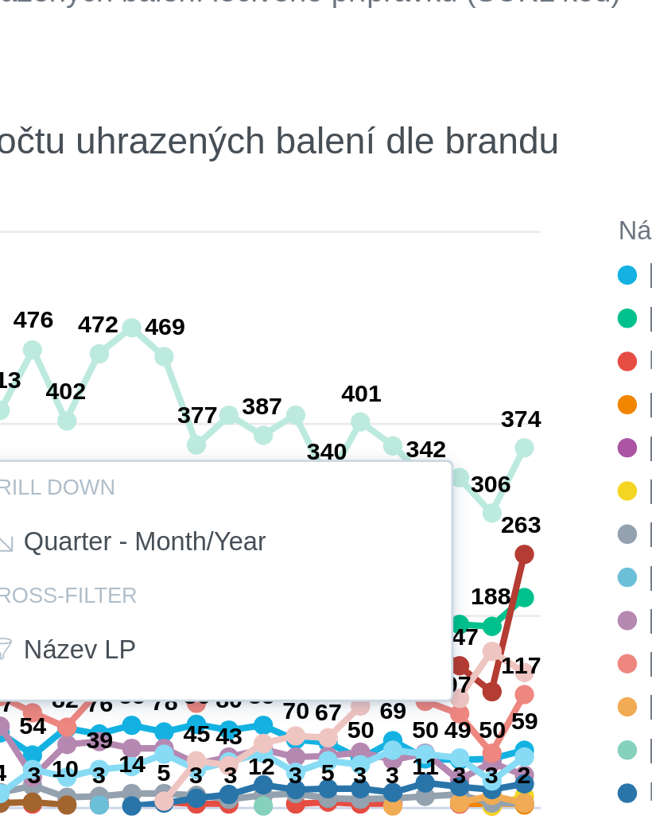
click at [205, 426] on div at bounding box center [337, 563] width 597 height 274
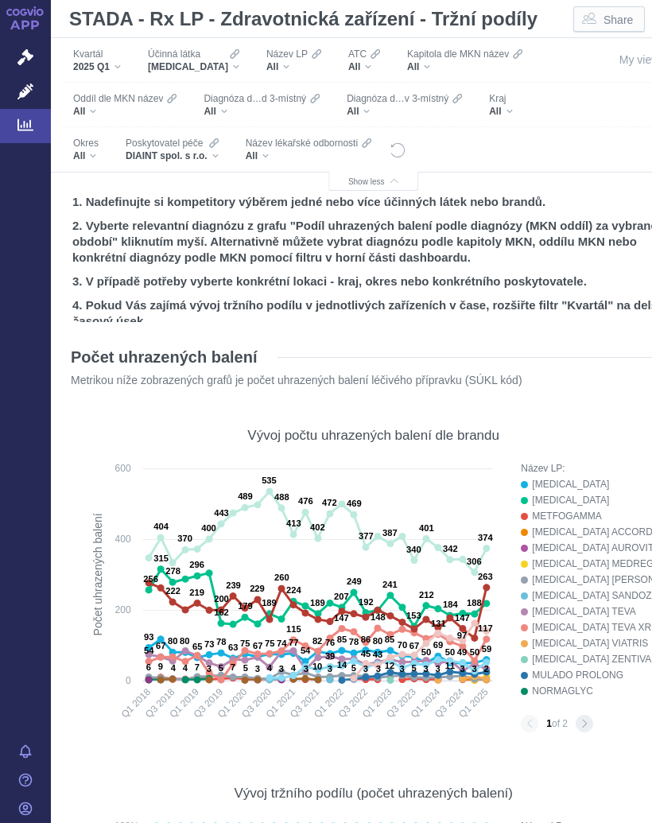
scroll to position [0, 0]
